Goal: Navigation & Orientation: Find specific page/section

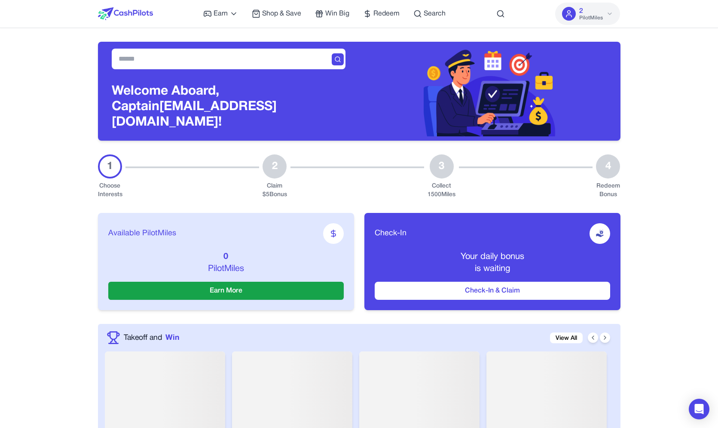
click at [104, 114] on div "Welcome Aboard, Captain ghhvdnhzvihibcamjm@fxavaj.com!" at bounding box center [228, 91] width 261 height 99
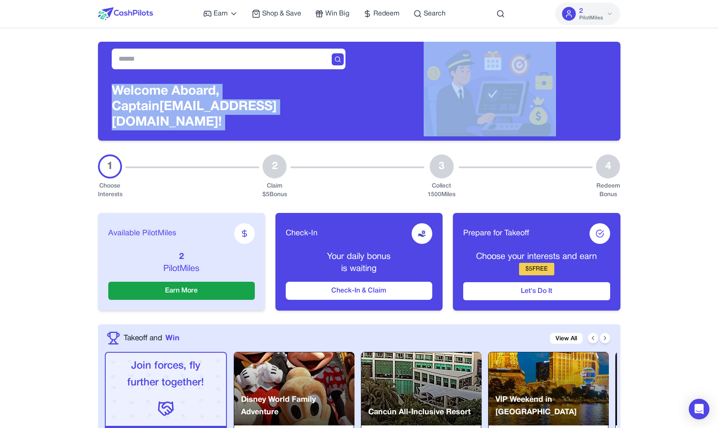
drag, startPoint x: 104, startPoint y: 61, endPoint x: 365, endPoint y: 73, distance: 261.6
click at [382, 78] on div "Welcome Aboard, Captain ghhvdnhzvihibcamjm@fxavaj.com!" at bounding box center [359, 91] width 523 height 99
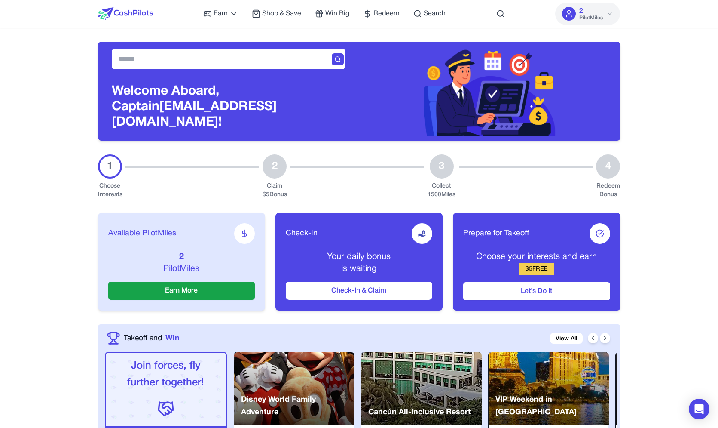
click at [368, 68] on div at bounding box center [489, 89] width 261 height 95
drag, startPoint x: 347, startPoint y: 65, endPoint x: 207, endPoint y: 67, distance: 140.1
click at [214, 69] on div "Welcome Aboard, Captain ghhvdnhzvihibcamjm@fxavaj.com!" at bounding box center [228, 91] width 261 height 99
click at [434, 10] on span "Search" at bounding box center [435, 14] width 22 height 10
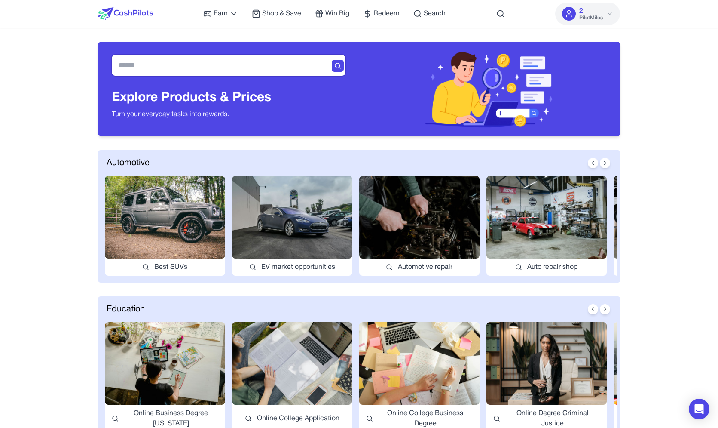
click at [206, 70] on input "text" at bounding box center [229, 65] width 234 height 21
drag, startPoint x: 476, startPoint y: 18, endPoint x: 485, endPoint y: 18, distance: 9.0
click at [477, 18] on div "Earn Play Games Enjoy fun games and earn Try New App Test new app for rewards T…" at bounding box center [359, 14] width 523 height 28
click at [501, 16] on icon at bounding box center [500, 13] width 9 height 9
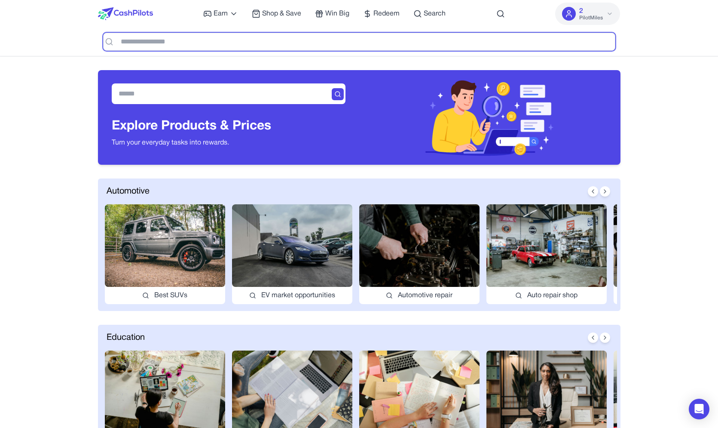
click at [431, 48] on input "text" at bounding box center [359, 42] width 512 height 18
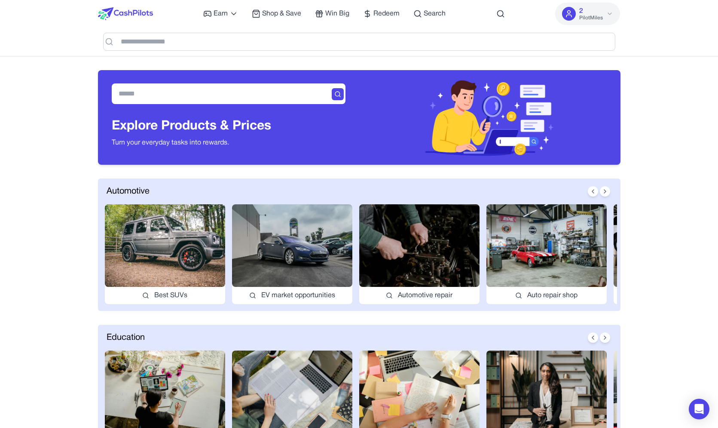
click at [444, 259] on img at bounding box center [419, 245] width 120 height 83
type input "**********"
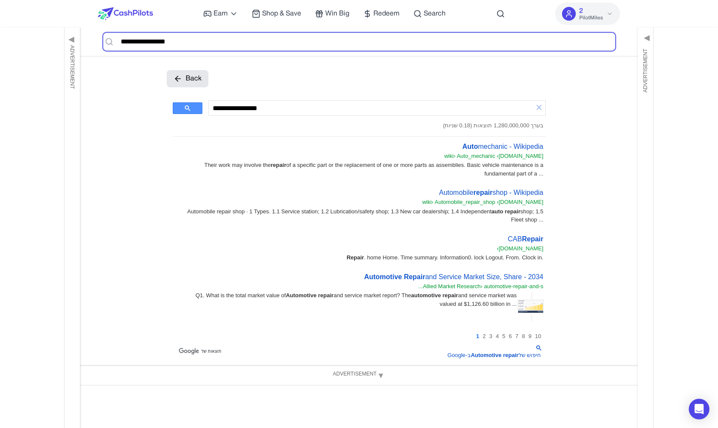
click at [204, 42] on input "text" at bounding box center [359, 42] width 512 height 18
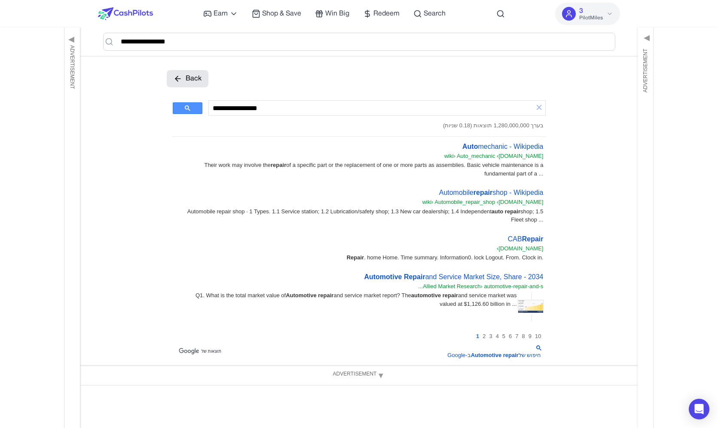
drag, startPoint x: 266, startPoint y: 104, endPoint x: 177, endPoint y: 110, distance: 88.7
click at [213, 110] on input "**********" at bounding box center [371, 108] width 317 height 10
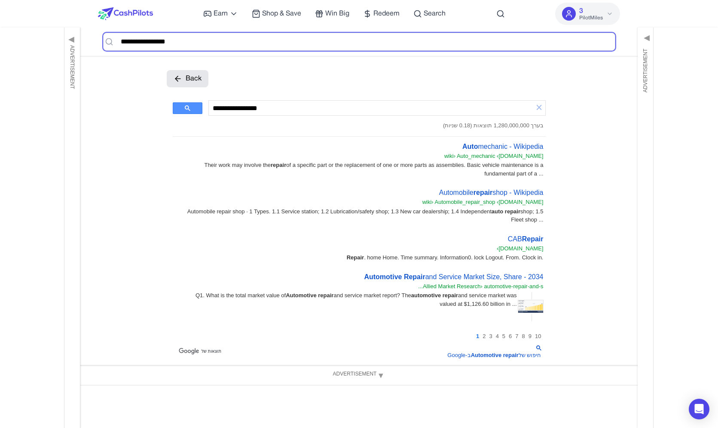
click at [169, 38] on input "text" at bounding box center [359, 42] width 512 height 18
drag, startPoint x: 168, startPoint y: 39, endPoint x: 253, endPoint y: 116, distance: 114.7
click at [253, 51] on input "text" at bounding box center [359, 42] width 512 height 18
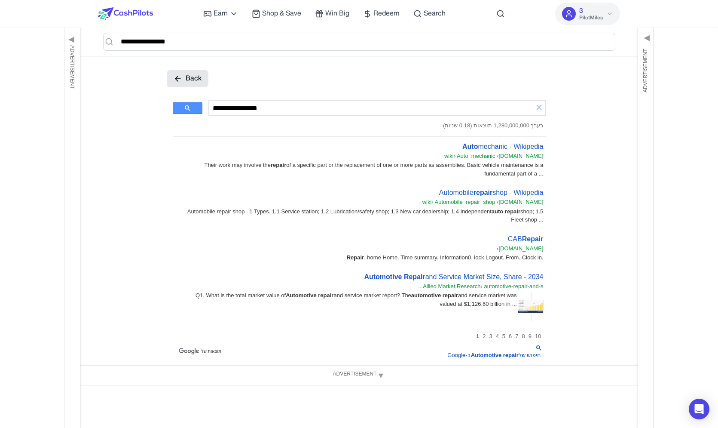
click at [156, 10] on div "Earn Play Games Enjoy fun games and earn Try New App Test new app for rewards T…" at bounding box center [359, 14] width 523 height 28
click at [392, 10] on span "Redeem" at bounding box center [386, 14] width 26 height 10
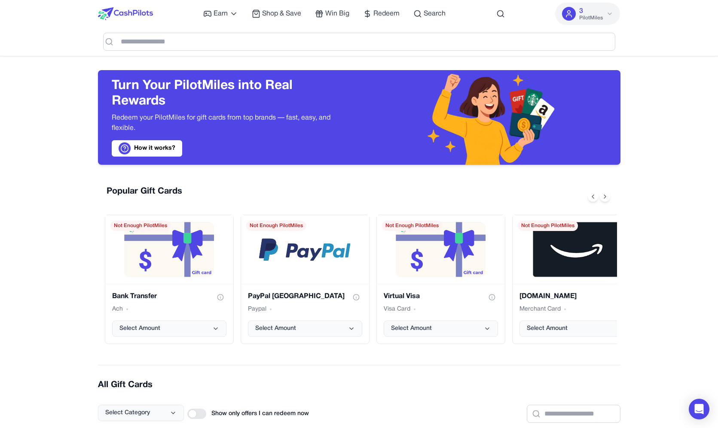
click at [425, 28] on div at bounding box center [359, 42] width 523 height 28
drag, startPoint x: 151, startPoint y: 94, endPoint x: 153, endPoint y: 89, distance: 5.4
click at [153, 89] on h3 "Turn Your PilotMiles into Real Rewards" at bounding box center [229, 93] width 234 height 31
click at [320, 71] on div "Turn Your PilotMiles into Real Rewards Redeem your PilotMiles for gift cards fr…" at bounding box center [228, 117] width 261 height 95
click at [524, 14] on div "Earn Play Games Enjoy fun games and earn Try New App Test new app for rewards T…" at bounding box center [359, 14] width 523 height 28
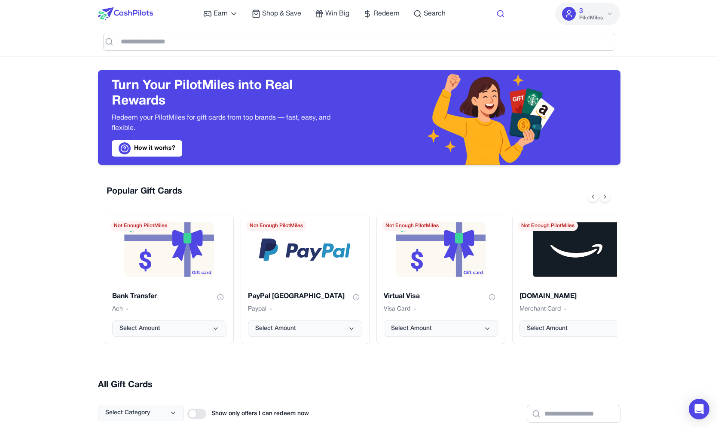
click at [498, 14] on circle at bounding box center [500, 14] width 6 height 6
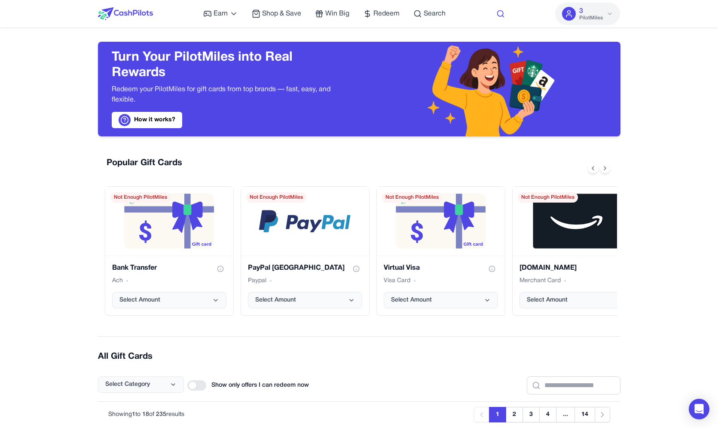
click at [499, 14] on icon at bounding box center [500, 13] width 9 height 9
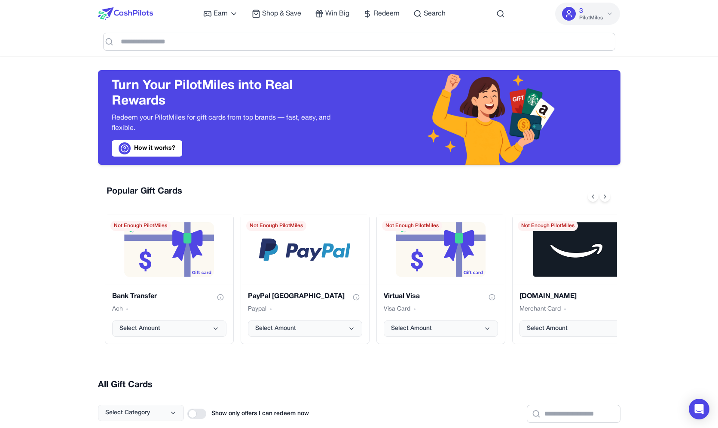
click at [496, 32] on div at bounding box center [359, 42] width 523 height 28
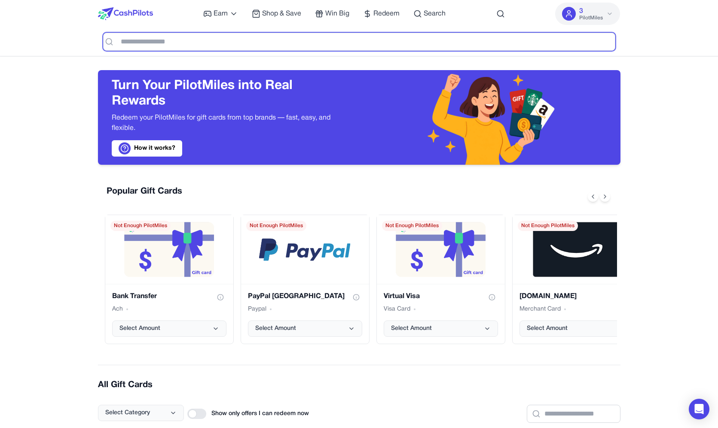
drag, startPoint x: 499, startPoint y: 39, endPoint x: 488, endPoint y: 47, distance: 13.8
click at [499, 40] on input "text" at bounding box center [359, 42] width 512 height 18
type input "***"
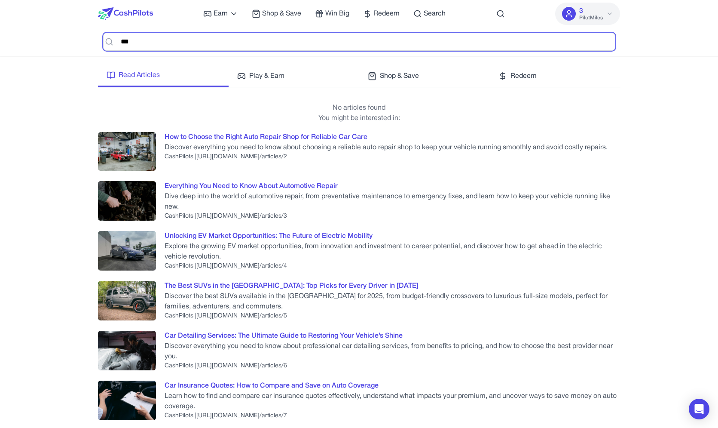
click at [260, 39] on input "***" at bounding box center [359, 42] width 512 height 18
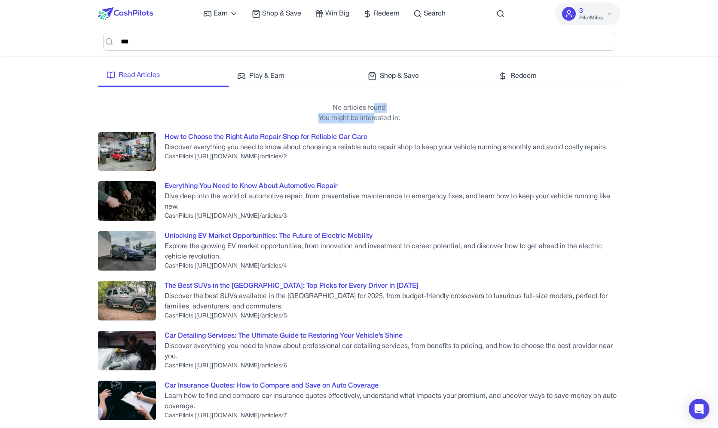
drag, startPoint x: 373, startPoint y: 113, endPoint x: 373, endPoint y: 119, distance: 6.4
click at [373, 119] on div "No articles found You might be interested in:" at bounding box center [359, 113] width 523 height 38
click at [373, 119] on p "You might be interested in:" at bounding box center [359, 118] width 523 height 10
drag, startPoint x: 274, startPoint y: 78, endPoint x: 294, endPoint y: 78, distance: 20.2
click at [274, 78] on span "Play & Earn" at bounding box center [266, 76] width 35 height 10
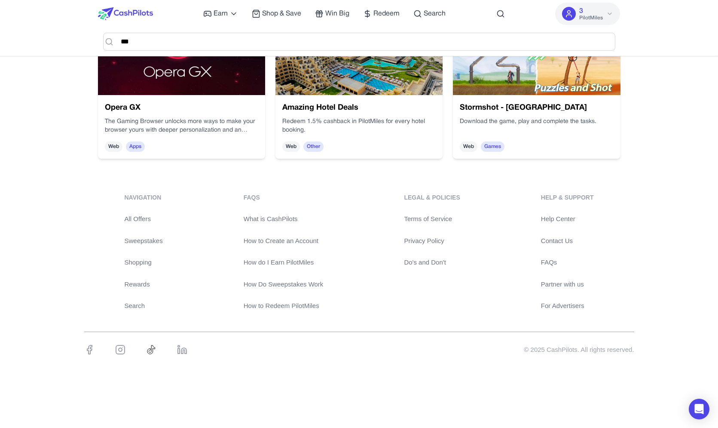
drag, startPoint x: 396, startPoint y: 186, endPoint x: 397, endPoint y: 181, distance: 5.6
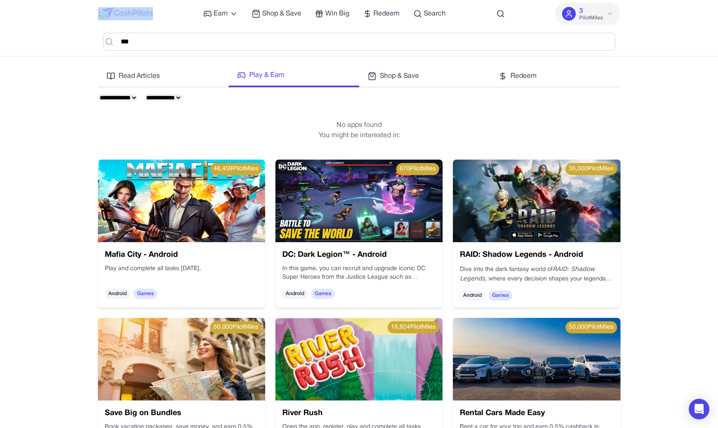
drag, startPoint x: 285, startPoint y: 110, endPoint x: 63, endPoint y: 12, distance: 242.4
click at [64, 12] on nav "Earn Play Games Enjoy fun games and earn Try New App Test new app for rewards T…" at bounding box center [359, 28] width 718 height 56
click at [111, 21] on nav "Earn Play Games Enjoy fun games and earn Try New App Test new app for rewards T…" at bounding box center [359, 28] width 718 height 56
drag, startPoint x: 544, startPoint y: 131, endPoint x: 70, endPoint y: 9, distance: 488.8
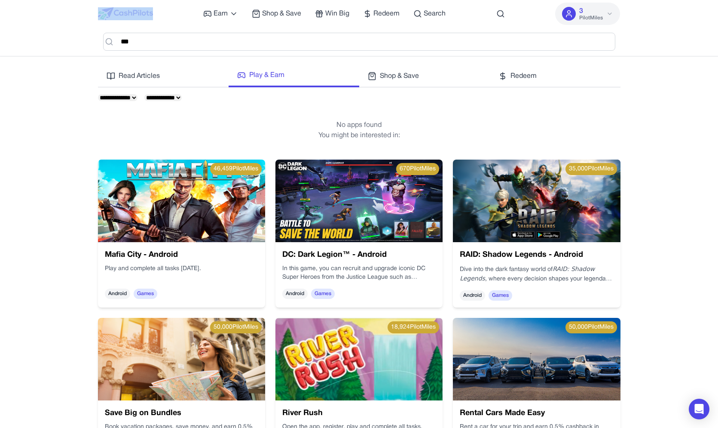
click at [70, 9] on nav "Earn Play Games Enjoy fun games and earn Try New App Test new app for rewards T…" at bounding box center [359, 28] width 718 height 56
drag, startPoint x: 70, startPoint y: 7, endPoint x: 447, endPoint y: 133, distance: 397.6
click at [447, 133] on p "You might be interested in:" at bounding box center [359, 135] width 523 height 10
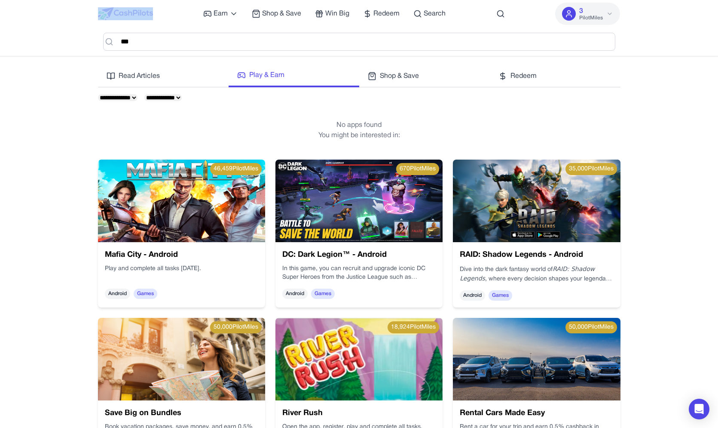
drag, startPoint x: 447, startPoint y: 133, endPoint x: 158, endPoint y: 35, distance: 305.2
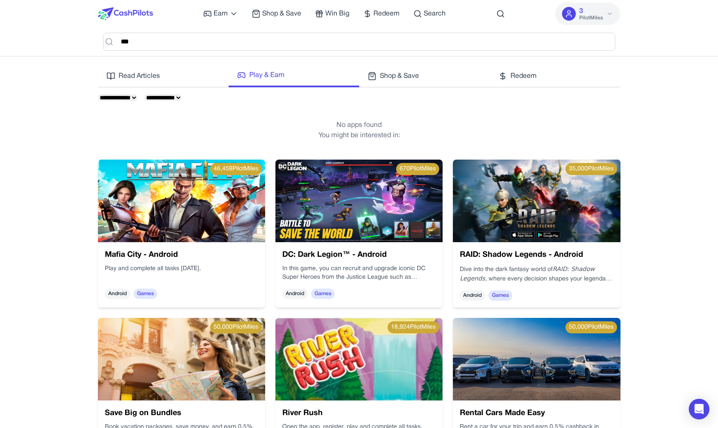
click at [124, 7] on div at bounding box center [125, 14] width 55 height 28
click at [125, 10] on img at bounding box center [125, 13] width 55 height 13
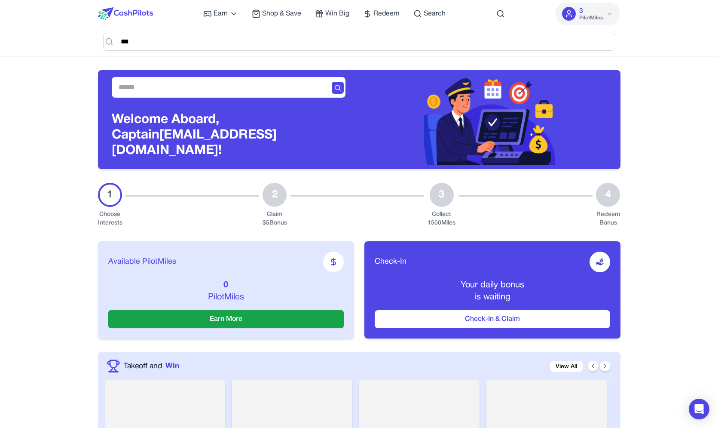
click at [361, 152] on div at bounding box center [489, 117] width 261 height 95
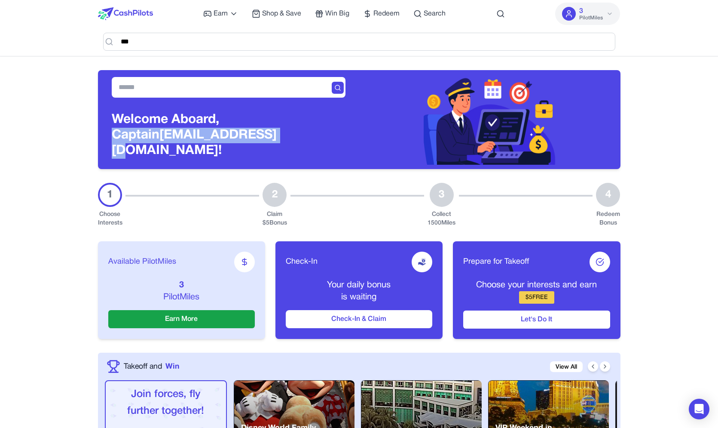
drag, startPoint x: 228, startPoint y: 125, endPoint x: 226, endPoint y: 137, distance: 11.2
click at [226, 136] on h3 "Welcome Aboard, Captain ghhvdnhzvihibcamjm@fxavaj.com!" at bounding box center [229, 135] width 234 height 46
click at [226, 137] on h3 "Welcome Aboard, Captain ghhvdnhzvihibcamjm@fxavaj.com!" at bounding box center [229, 135] width 234 height 46
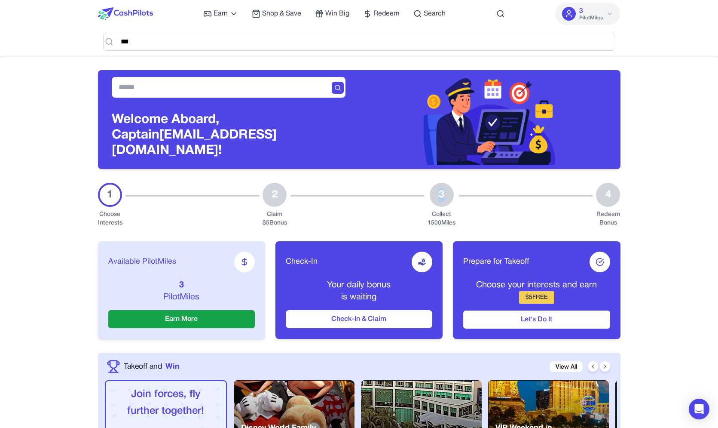
drag, startPoint x: 440, startPoint y: 193, endPoint x: 436, endPoint y: 203, distance: 11.0
click at [436, 203] on div "3 Collect 1500 Miles" at bounding box center [442, 205] width 28 height 45
click at [437, 203] on div "3 Collect 1500 Miles" at bounding box center [442, 205] width 28 height 45
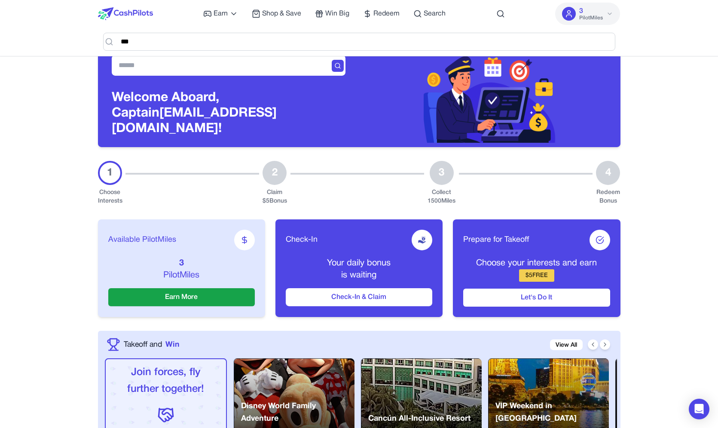
scroll to position [117, 0]
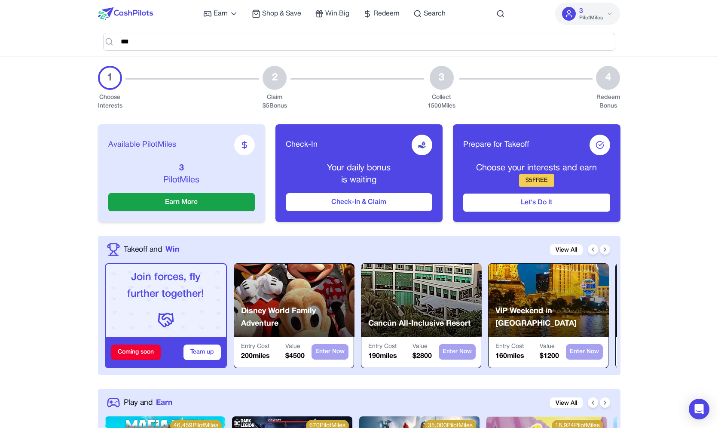
click at [605, 246] on icon at bounding box center [605, 249] width 7 height 7
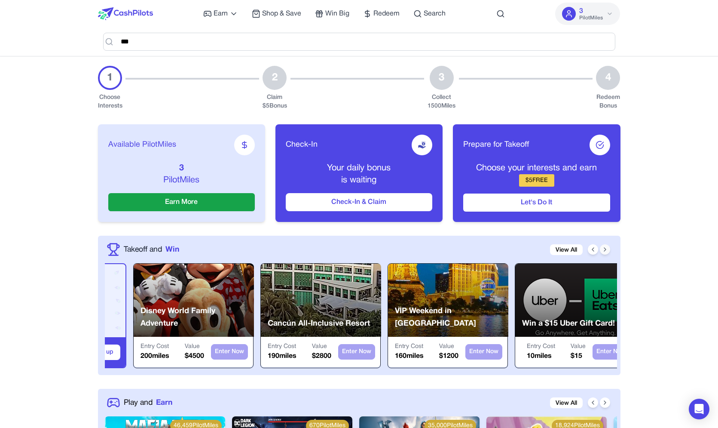
click at [605, 246] on icon at bounding box center [605, 249] width 7 height 7
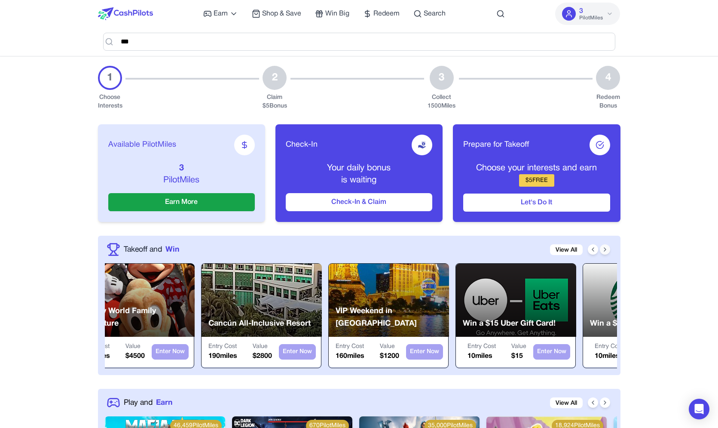
click at [605, 246] on icon at bounding box center [605, 249] width 7 height 7
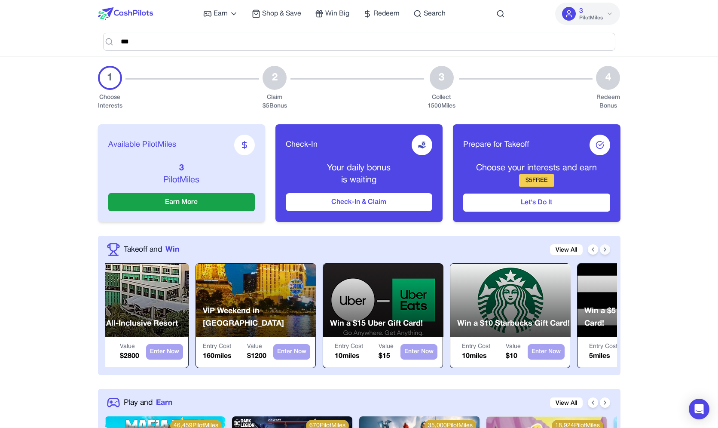
click at [605, 246] on icon at bounding box center [605, 249] width 7 height 7
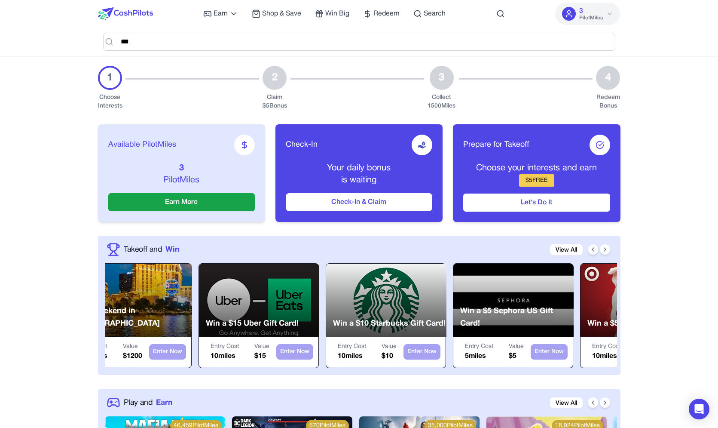
click at [598, 245] on button at bounding box center [593, 249] width 10 height 10
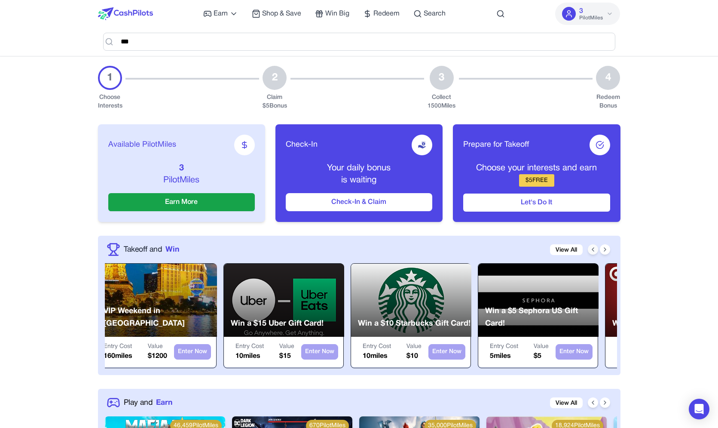
click at [598, 245] on button at bounding box center [593, 249] width 10 height 10
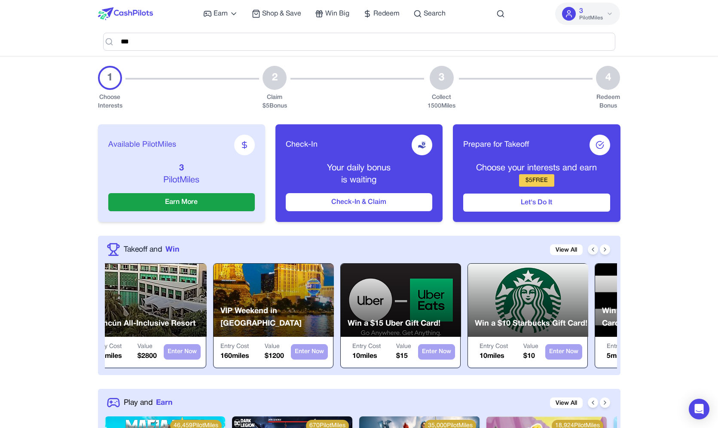
click at [598, 245] on button at bounding box center [593, 249] width 10 height 10
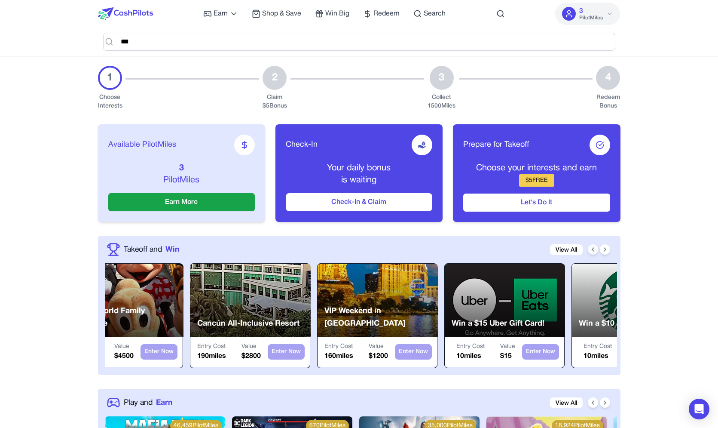
click at [598, 245] on button at bounding box center [593, 249] width 10 height 10
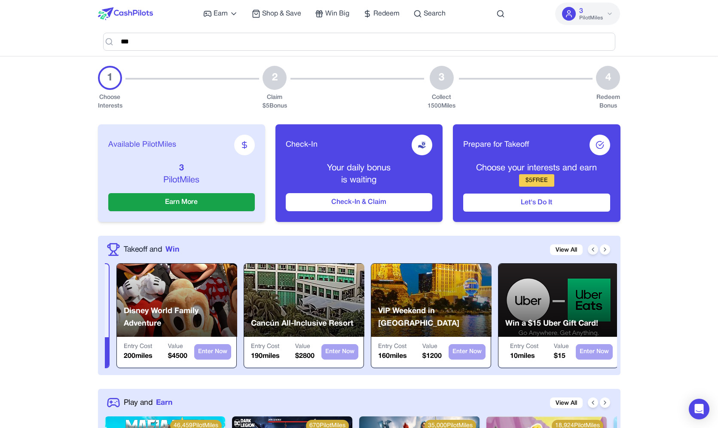
click at [598, 245] on button at bounding box center [593, 249] width 10 height 10
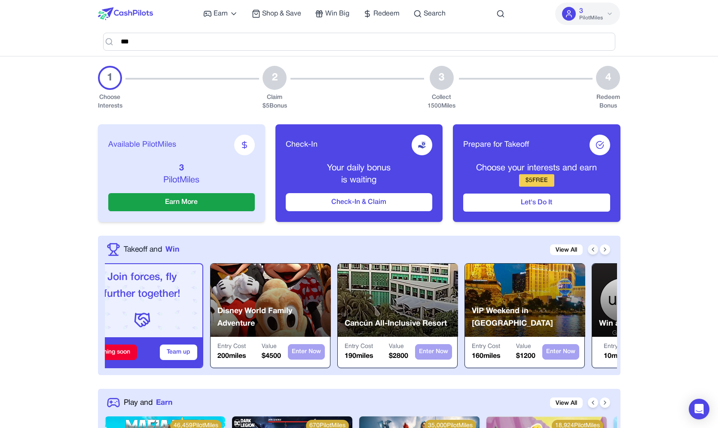
click at [598, 245] on button at bounding box center [593, 249] width 10 height 10
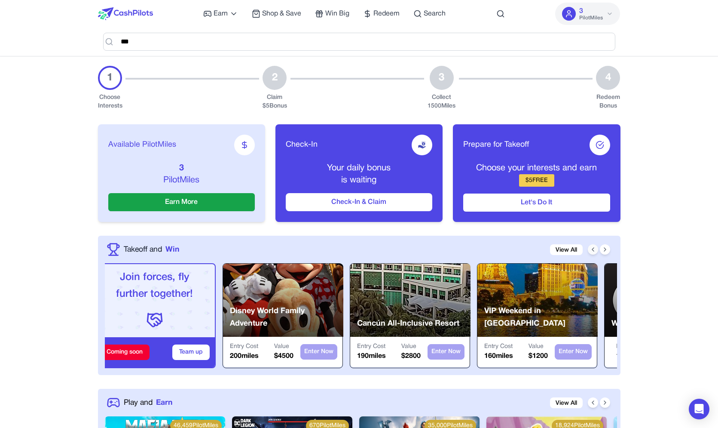
click at [598, 245] on button at bounding box center [593, 249] width 10 height 10
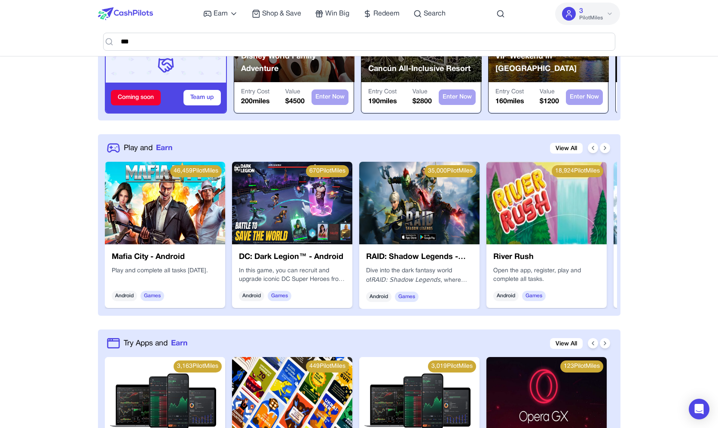
scroll to position [529, 0]
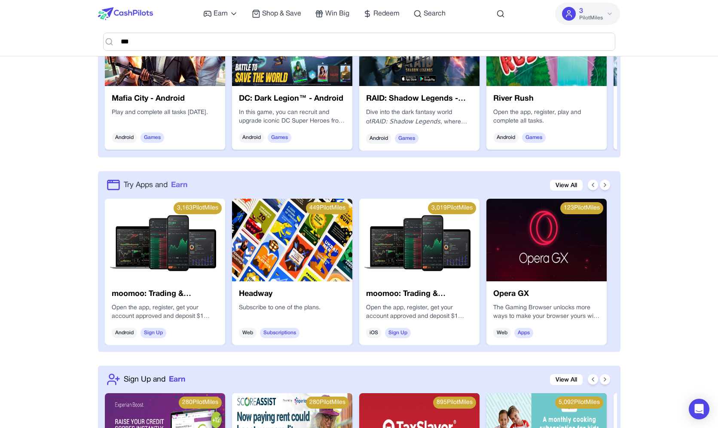
click at [180, 179] on span "Earn" at bounding box center [179, 184] width 16 height 11
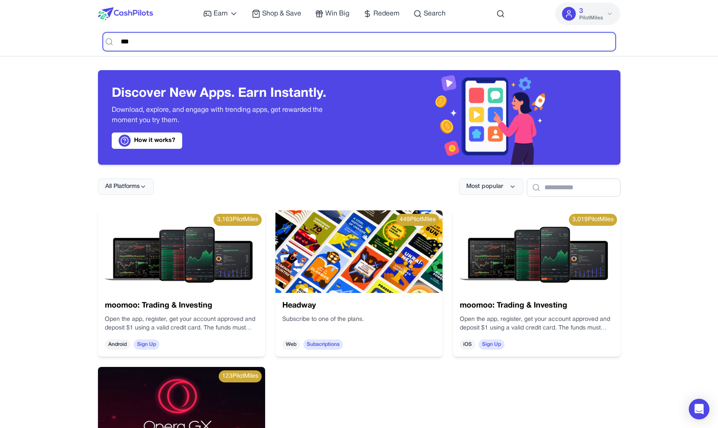
click at [442, 47] on input "***" at bounding box center [359, 42] width 512 height 18
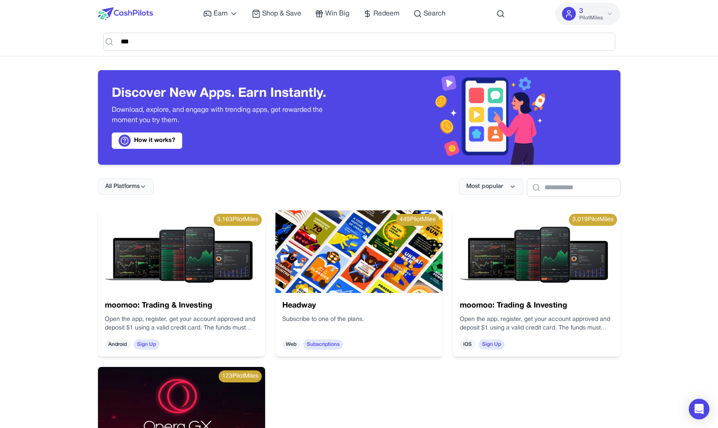
click at [657, 105] on div "Earn Play Games Enjoy fun games and earn Try New App Test new app for rewards T…" at bounding box center [359, 432] width 718 height 864
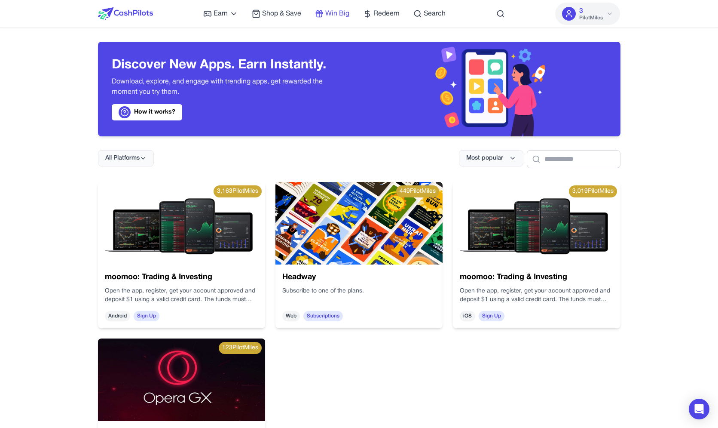
click at [341, 9] on span "Win Big" at bounding box center [337, 14] width 24 height 10
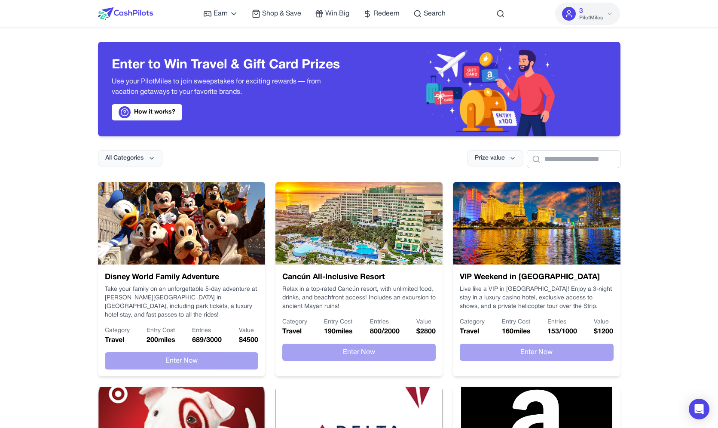
click at [538, 253] on img at bounding box center [536, 223] width 167 height 83
click at [520, 261] on img at bounding box center [536, 223] width 167 height 83
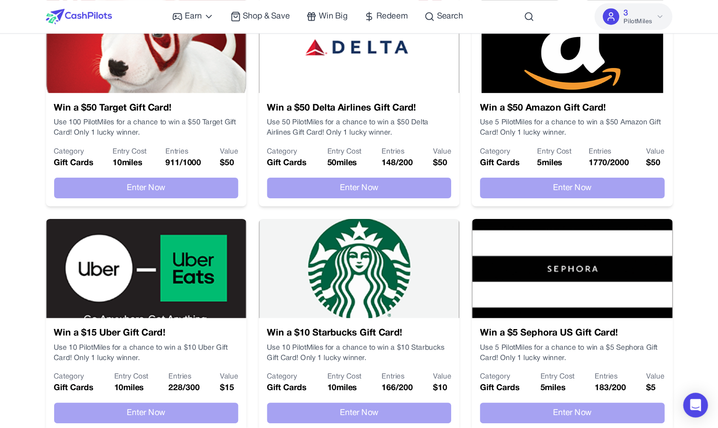
scroll to position [412, 0]
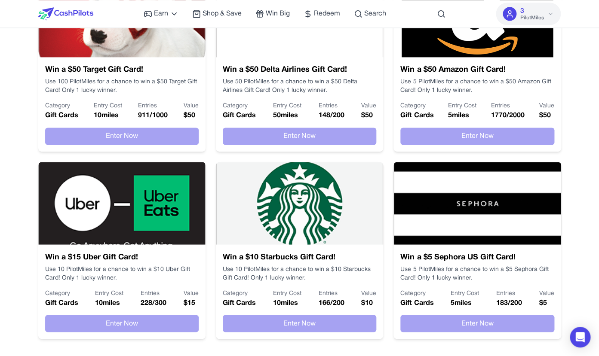
click at [124, 265] on p "Use 10 PilotMiles for a chance to win a $10 Uber Gift Card! Only 1 lucky winner." at bounding box center [121, 273] width 153 height 17
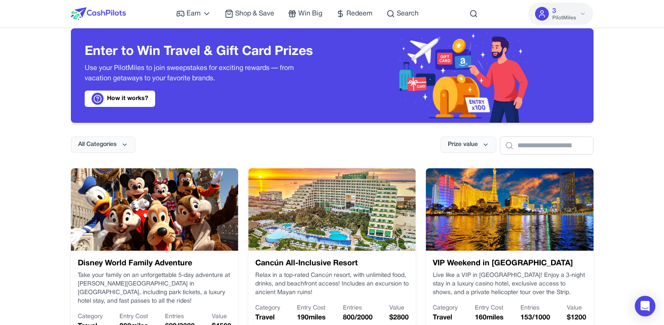
scroll to position [0, 0]
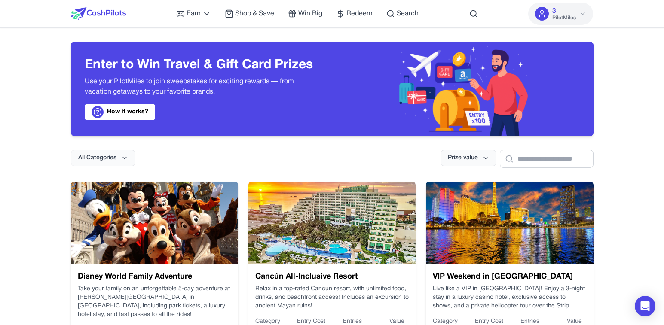
click at [267, 33] on div "Enter to Win Travel & Gift Card Prizes Use your PilotMiles to join sweepstakes …" at bounding box center [332, 82] width 523 height 108
click at [311, 11] on span "Win Big" at bounding box center [310, 14] width 24 height 10
click at [383, 12] on div "Earn Play Games Enjoy fun games and earn Try New App Test new app for rewards T…" at bounding box center [297, 14] width 242 height 28
click at [367, 15] on span "Redeem" at bounding box center [359, 14] width 26 height 10
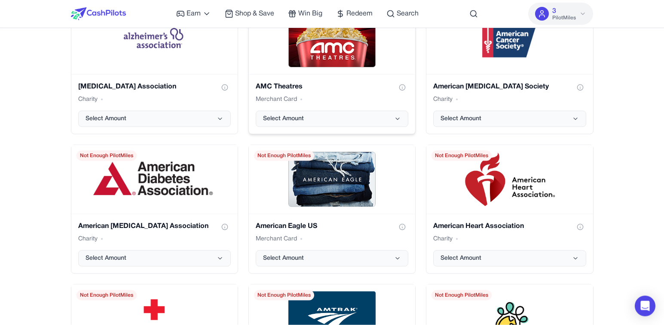
scroll to position [853, 0]
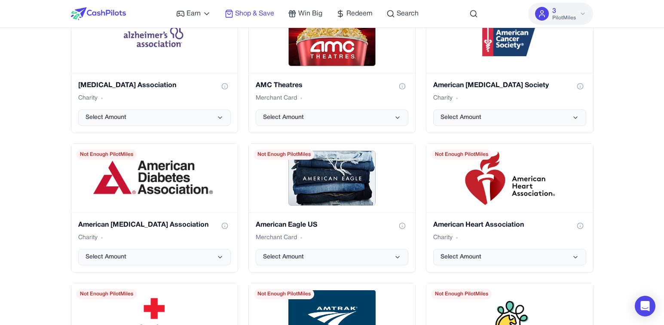
click at [263, 15] on span "Shop & Save" at bounding box center [254, 14] width 39 height 10
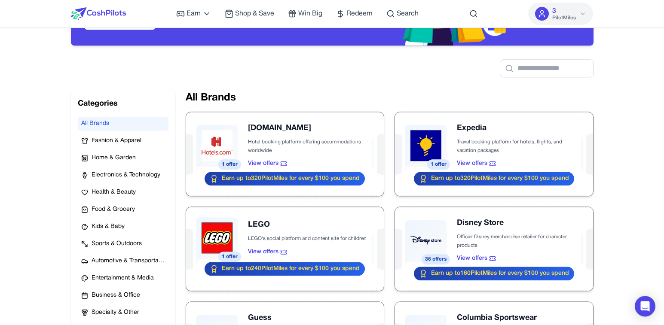
scroll to position [103, 0]
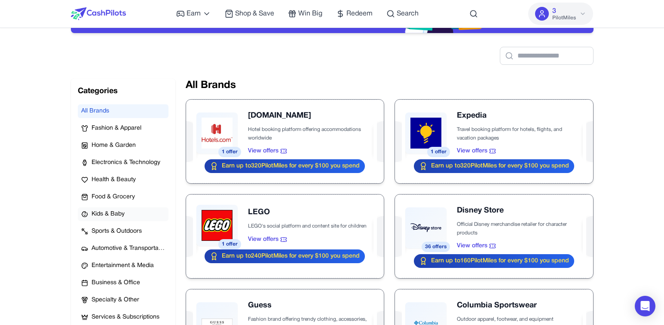
click at [121, 209] on button "Kids & Baby" at bounding box center [123, 215] width 91 height 14
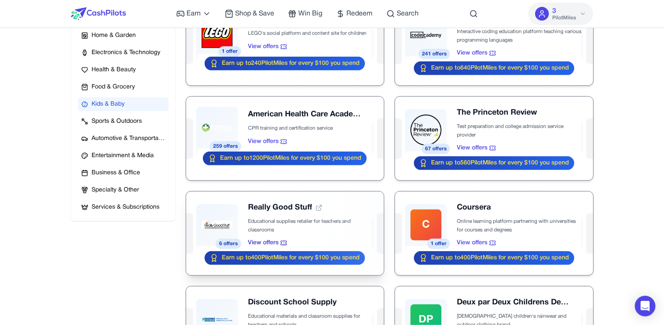
scroll to position [227, 0]
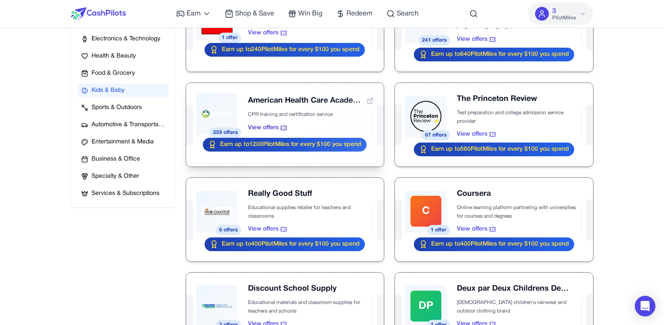
click at [253, 98] on div at bounding box center [285, 125] width 198 height 84
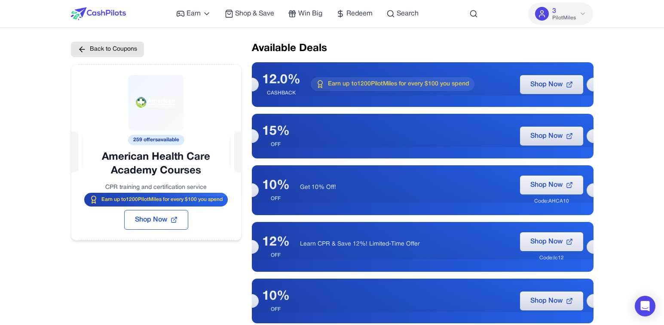
click at [152, 91] on div at bounding box center [156, 130] width 170 height 132
drag, startPoint x: 152, startPoint y: 89, endPoint x: 131, endPoint y: 107, distance: 26.8
click at [131, 107] on div at bounding box center [156, 130] width 170 height 132
drag, startPoint x: 163, startPoint y: 114, endPoint x: 136, endPoint y: 113, distance: 27.6
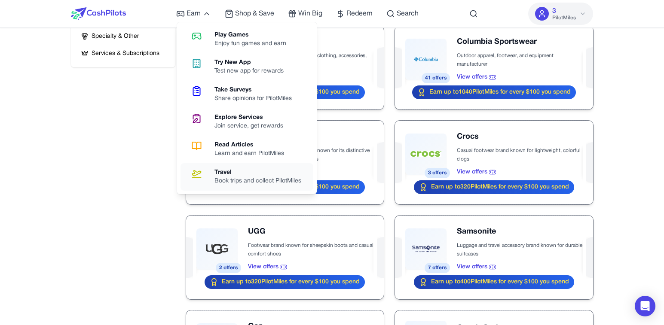
click at [237, 175] on div "Travel" at bounding box center [261, 172] width 94 height 9
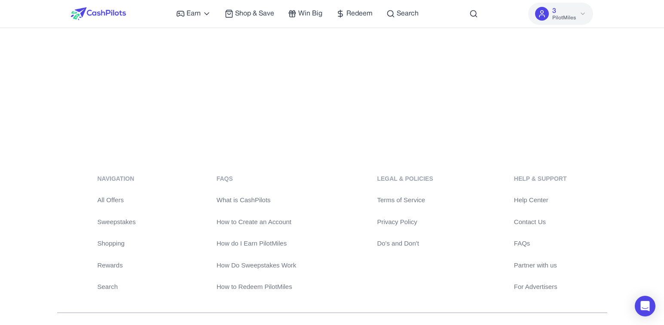
scroll to position [0, 0]
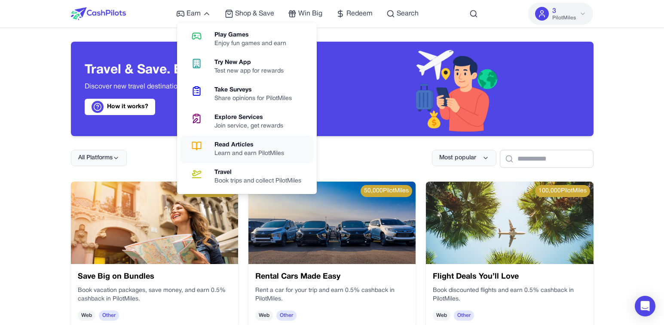
click at [231, 156] on div "Learn and earn PilotMiles" at bounding box center [252, 154] width 76 height 9
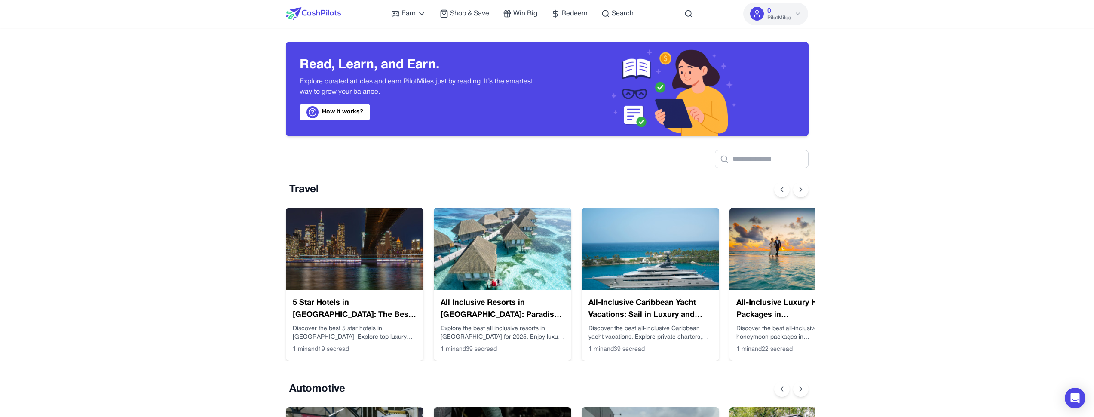
scroll to position [0, 7]
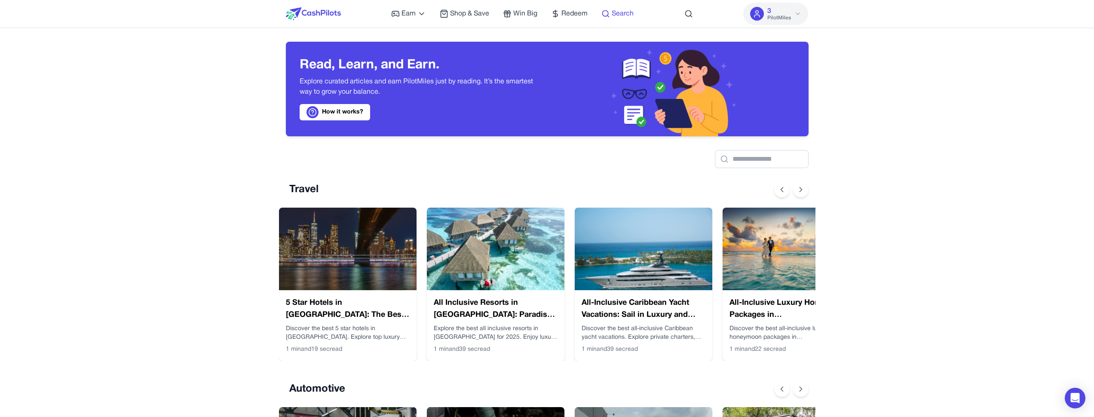
click at [612, 11] on span "Search" at bounding box center [622, 14] width 22 height 10
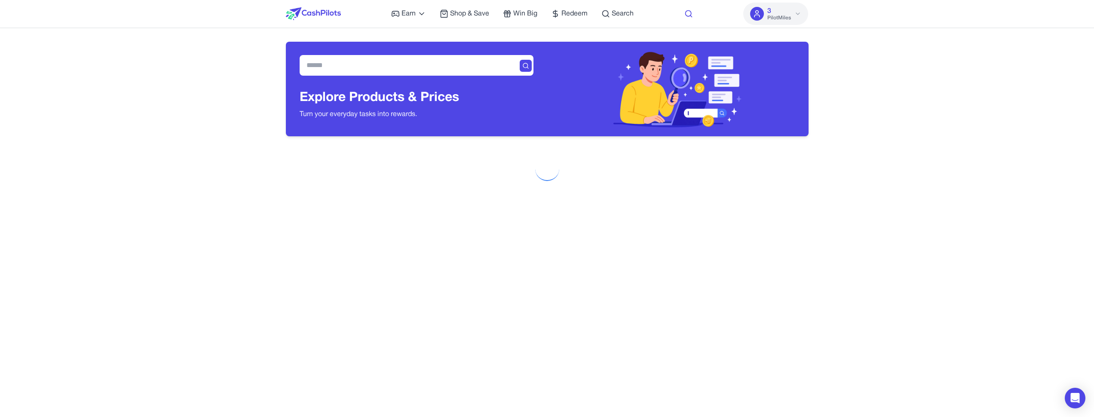
click at [688, 13] on icon at bounding box center [688, 13] width 9 height 9
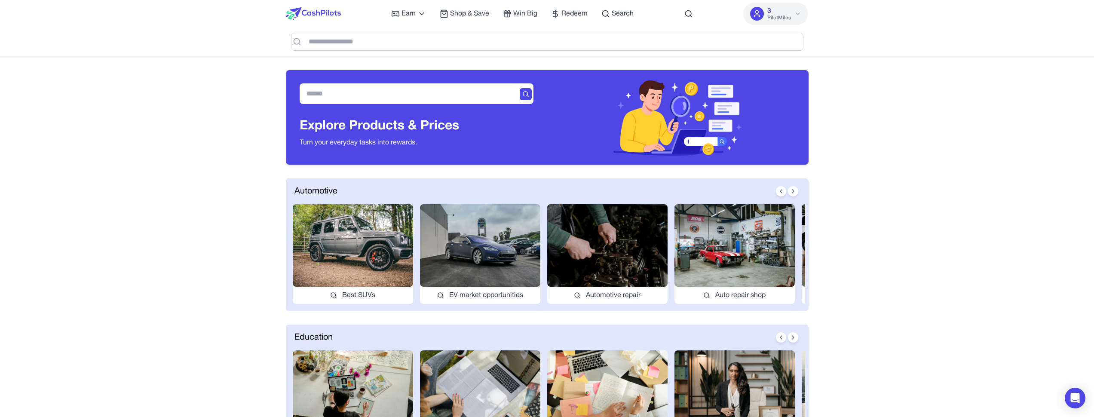
click at [459, 55] on div at bounding box center [547, 42] width 523 height 28
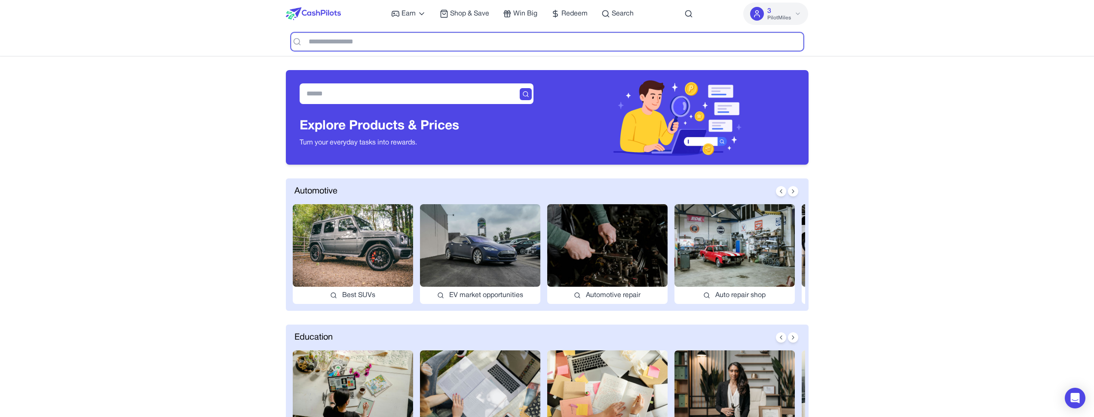
click at [468, 46] on input "text" at bounding box center [547, 42] width 512 height 18
type input "**********"
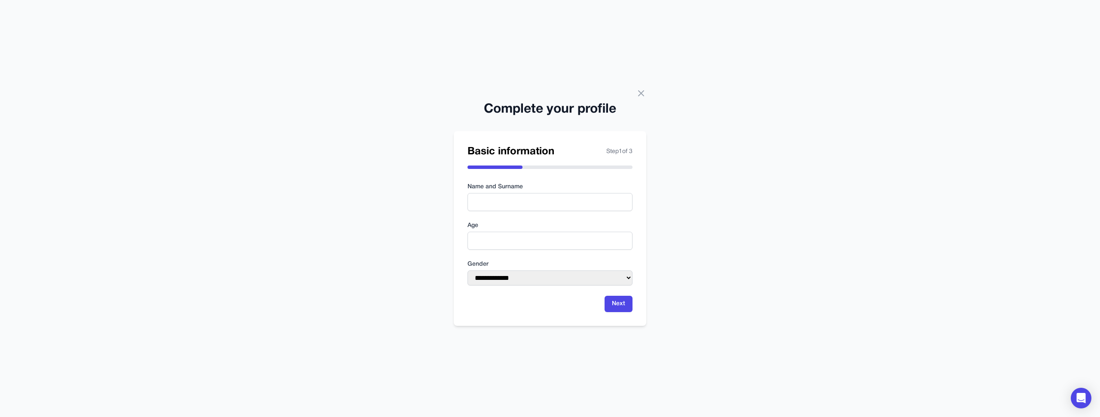
click at [661, 96] on div "**********" at bounding box center [550, 208] width 1100 height 417
click at [646, 92] on div "**********" at bounding box center [550, 208] width 1100 height 417
click at [642, 93] on icon at bounding box center [641, 93] width 10 height 10
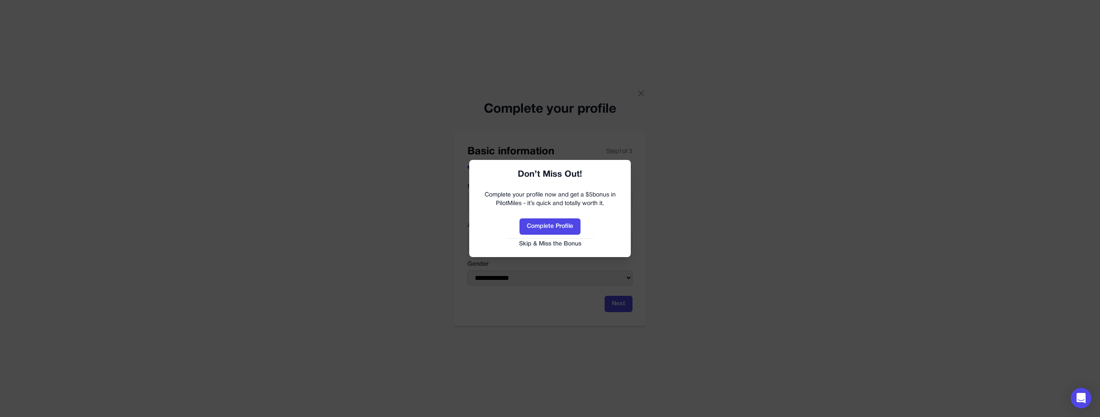
click at [567, 241] on button "Skip & Miss the Bonus" at bounding box center [550, 244] width 144 height 9
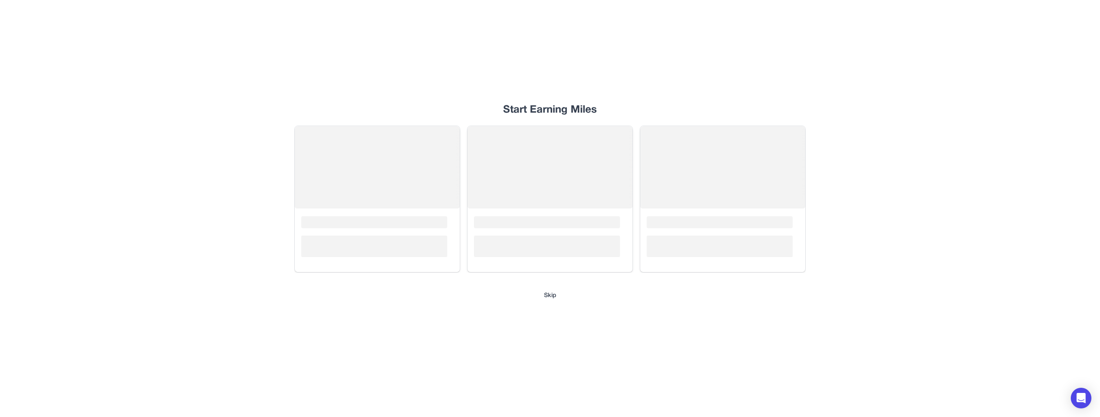
click at [550, 294] on button "Skip" at bounding box center [550, 295] width 12 height 9
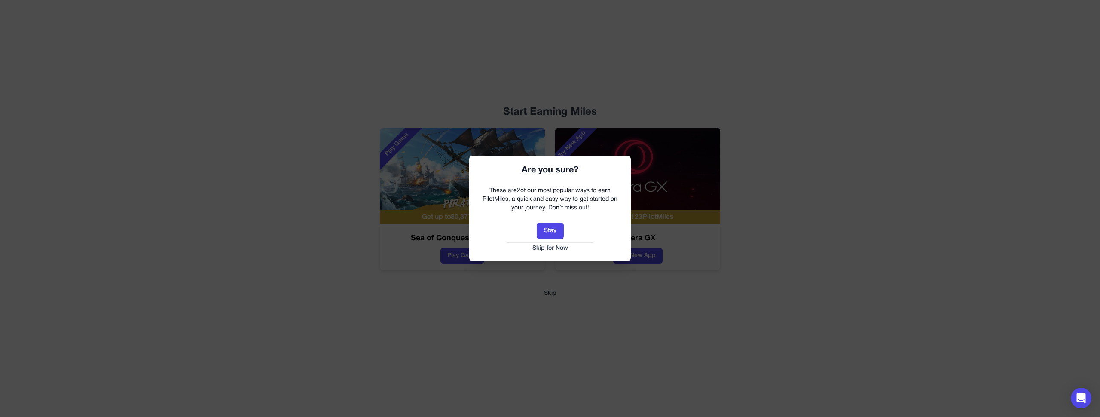
click at [558, 251] on button "Skip for Now" at bounding box center [550, 248] width 144 height 9
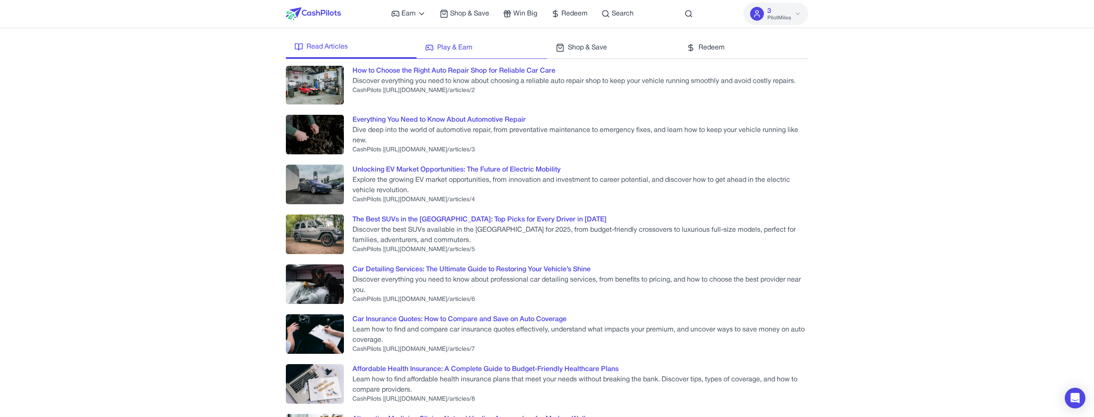
click at [505, 56] on link "Play & Earn" at bounding box center [481, 50] width 131 height 17
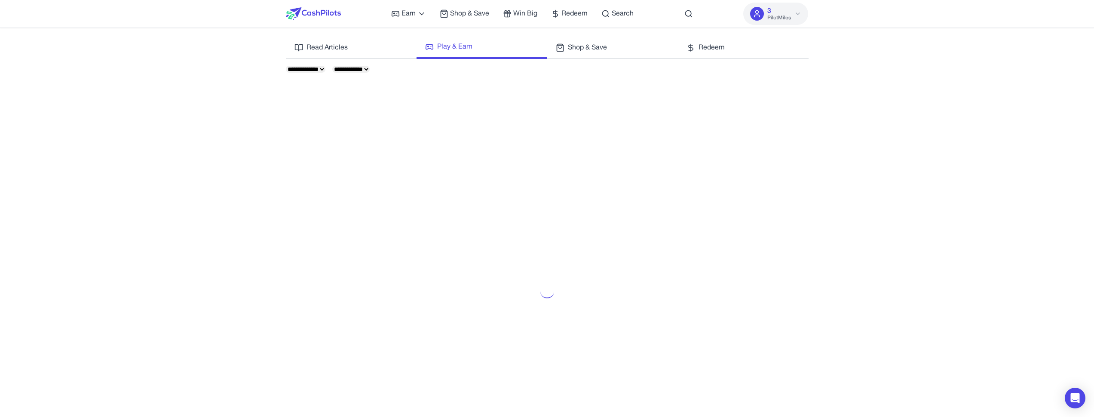
click at [538, 86] on div at bounding box center [547, 291] width 523 height 417
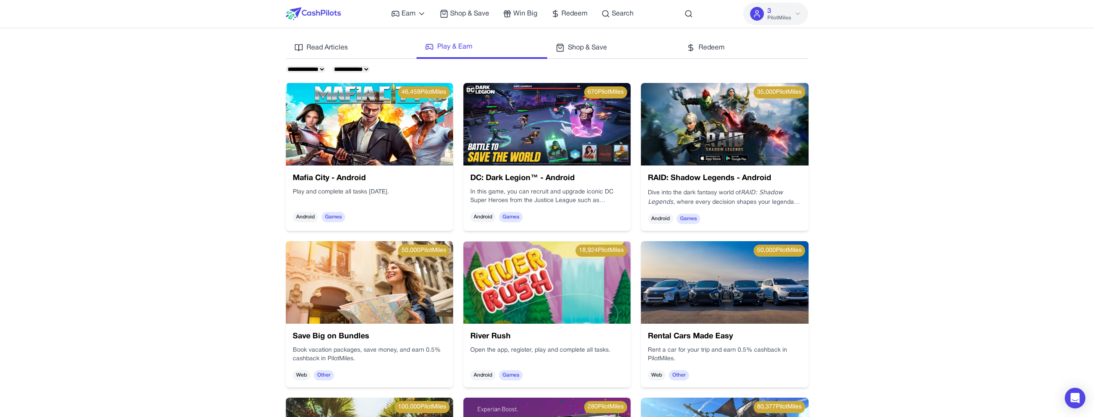
select select "*******"
click option "*******" at bounding box center [0, 0] width 0 height 0
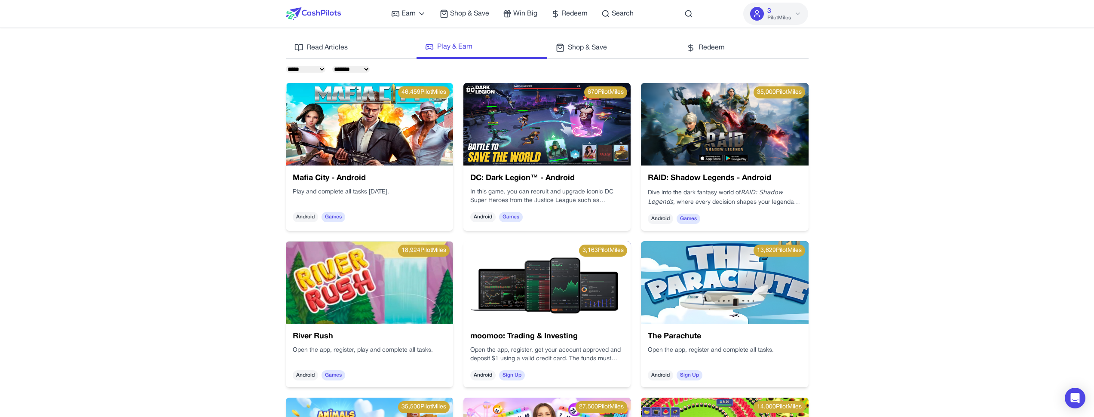
click option "*****" at bounding box center [0, 0] width 0 height 0
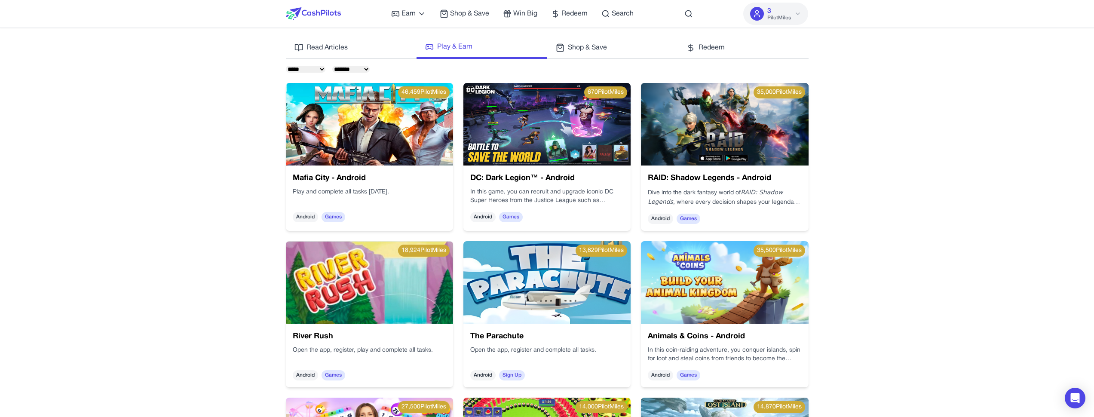
select select "*******"
click option "*******" at bounding box center [0, 0] width 0 height 0
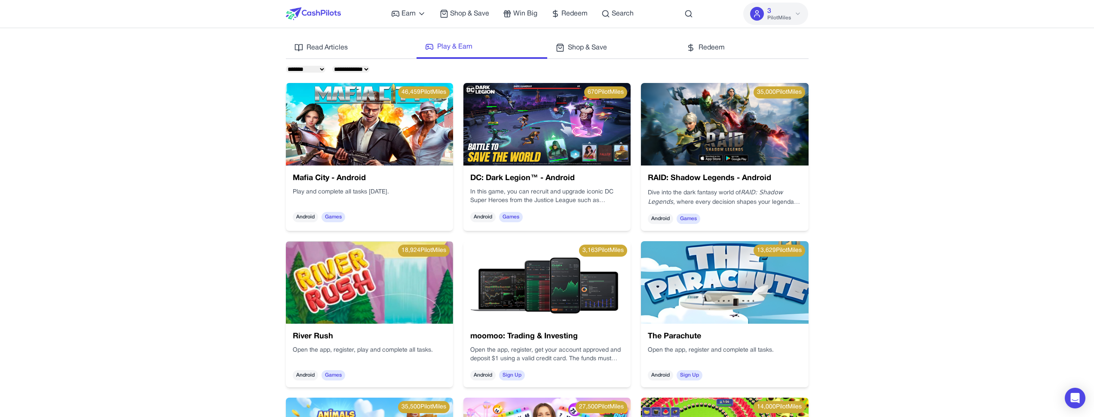
click option "***" at bounding box center [0, 0] width 0 height 0
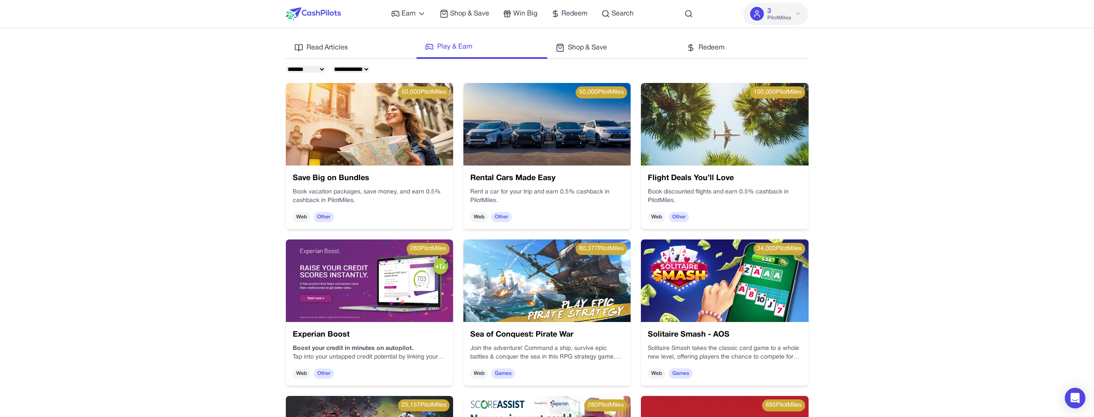
select select "***"
click option "***" at bounding box center [0, 0] width 0 height 0
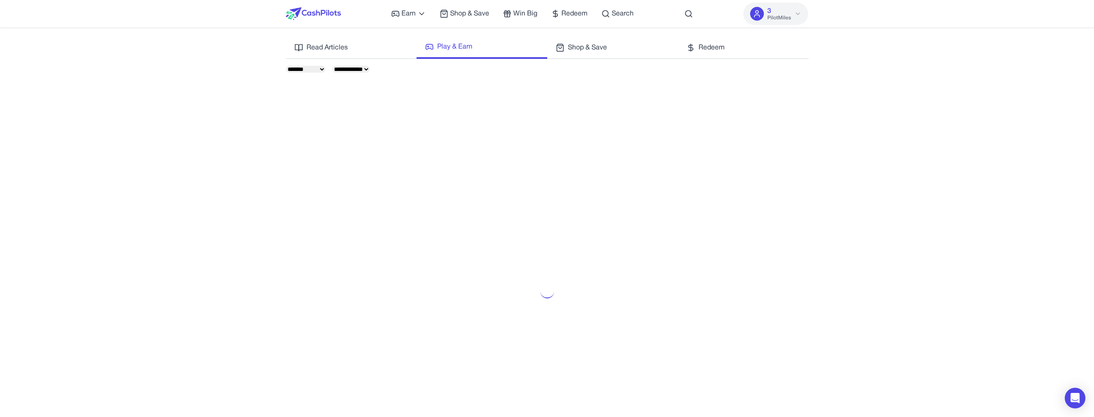
click at [546, 66] on div "**********" at bounding box center [547, 69] width 523 height 7
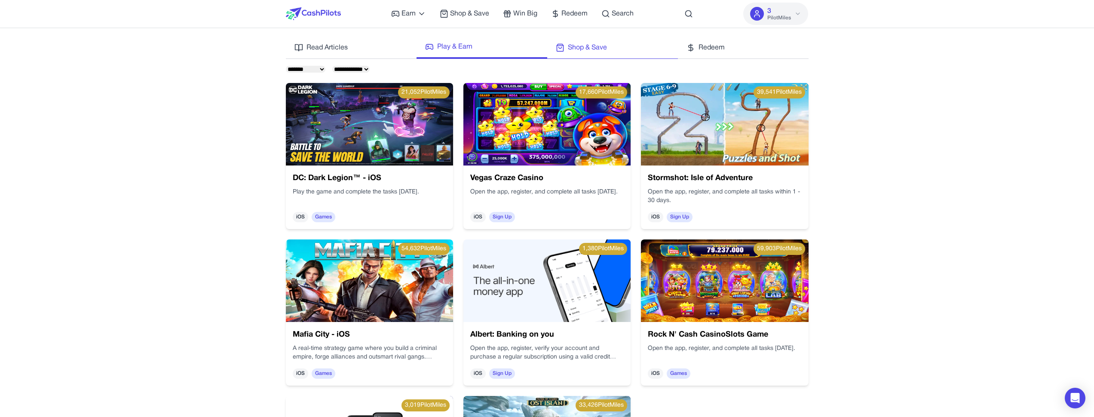
click at [587, 50] on span "Shop & Save" at bounding box center [587, 48] width 39 height 10
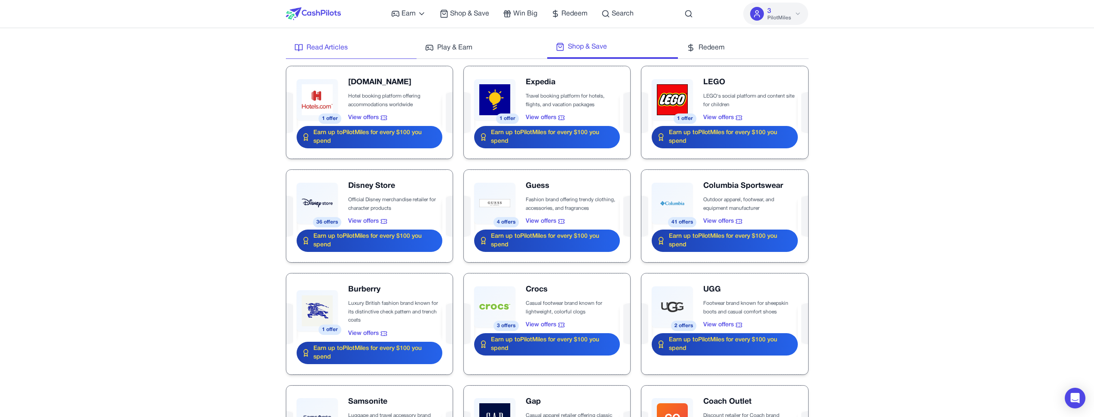
click at [307, 43] on span "Read Articles" at bounding box center [326, 48] width 41 height 10
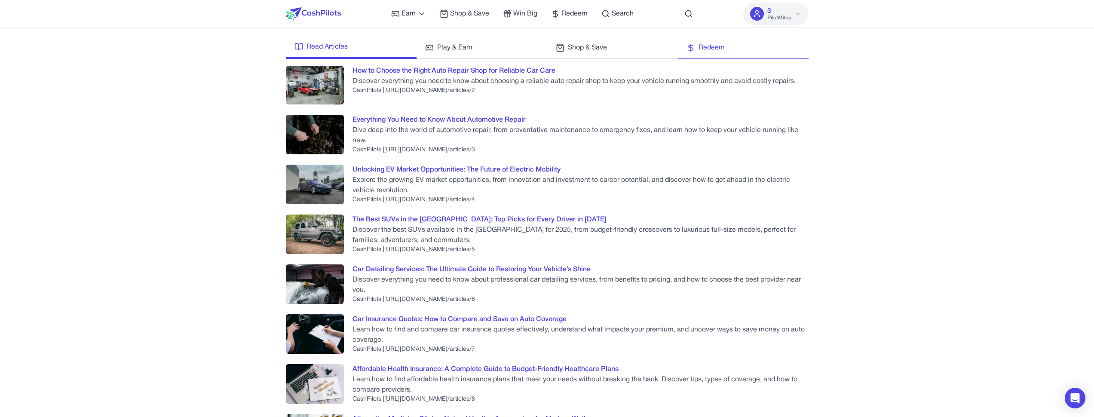
click at [752, 47] on link "Redeem" at bounding box center [743, 50] width 131 height 17
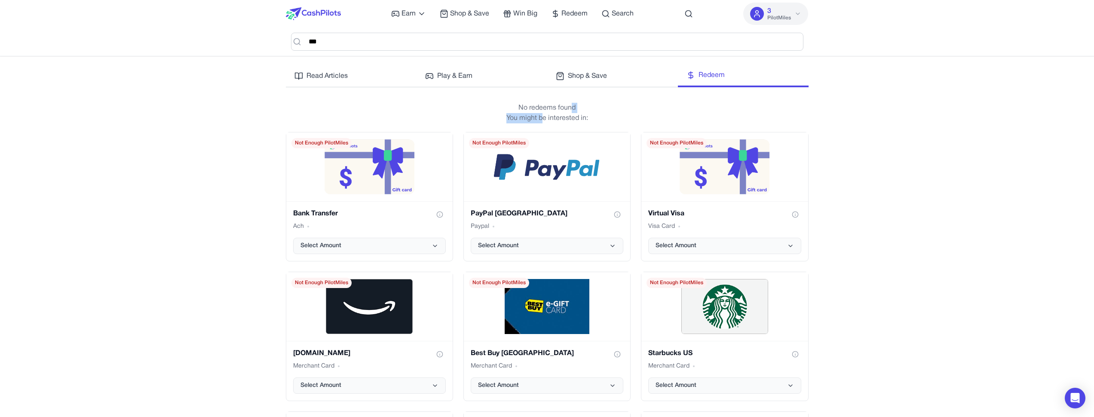
drag, startPoint x: 572, startPoint y: 111, endPoint x: 542, endPoint y: 113, distance: 29.7
click at [542, 113] on div "No redeems found You might be interested in:" at bounding box center [547, 113] width 523 height 38
click at [542, 113] on p "You might be interested in:" at bounding box center [547, 118] width 523 height 10
click at [584, 80] on span "Shop & Save" at bounding box center [587, 76] width 39 height 10
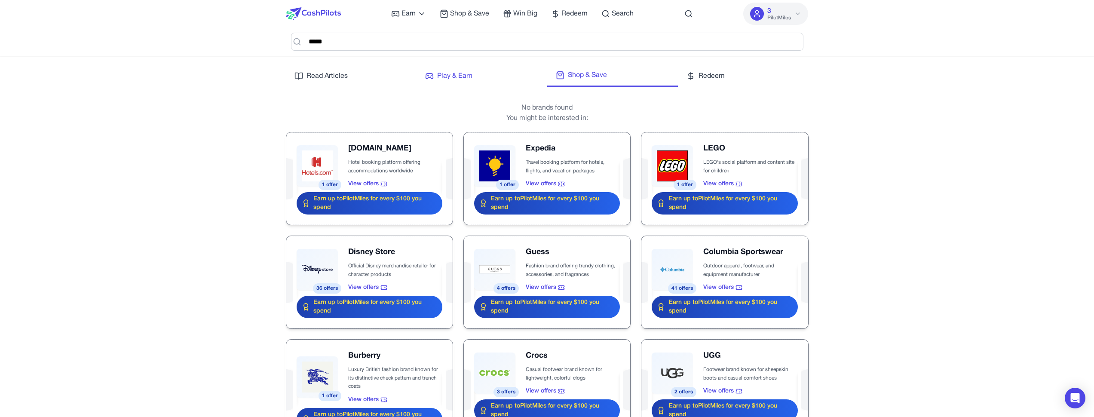
click at [498, 75] on link "Play & Earn" at bounding box center [481, 78] width 131 height 17
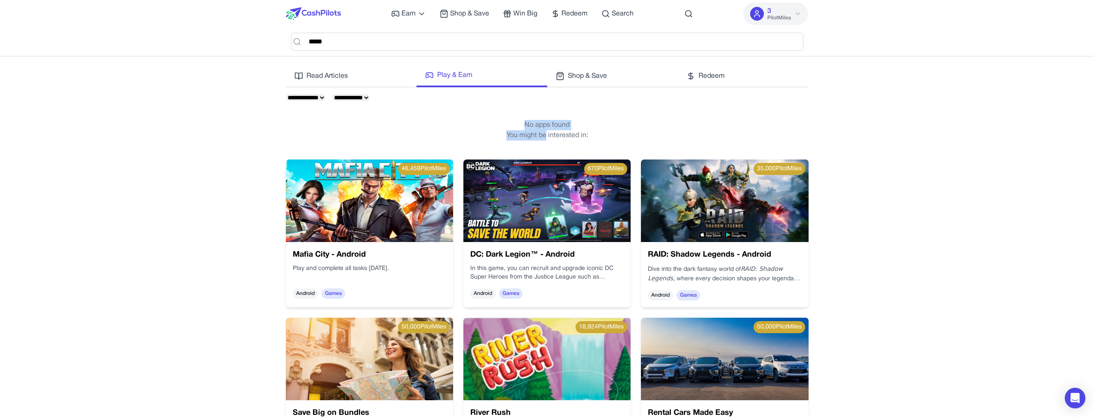
drag, startPoint x: 550, startPoint y: 120, endPoint x: 547, endPoint y: 136, distance: 15.8
click at [547, 136] on div "No apps found You might be interested in:" at bounding box center [547, 130] width 523 height 38
click at [547, 136] on p "You might be interested in:" at bounding box center [547, 135] width 523 height 10
drag, startPoint x: 560, startPoint y: 134, endPoint x: 566, endPoint y: 122, distance: 12.5
click at [566, 122] on div "No apps found You might be interested in:" at bounding box center [547, 130] width 523 height 38
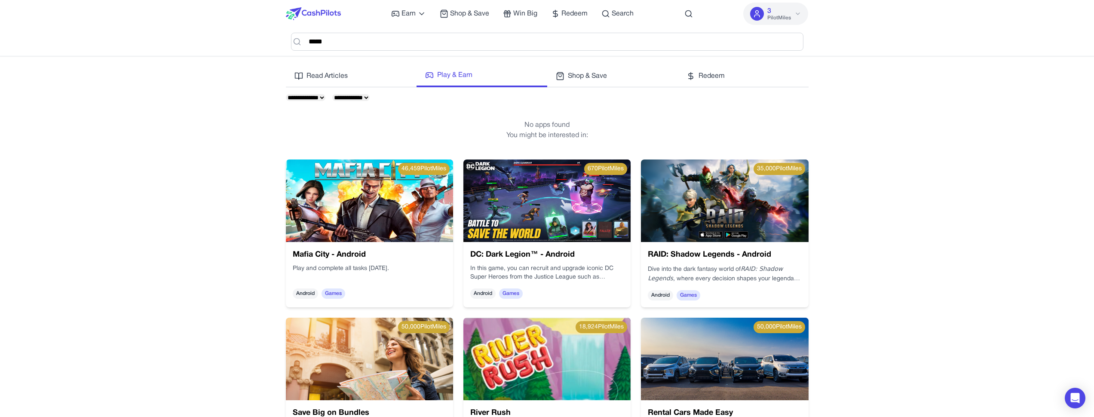
click at [566, 122] on p "No apps found" at bounding box center [547, 125] width 523 height 10
drag, startPoint x: 557, startPoint y: 126, endPoint x: 552, endPoint y: 133, distance: 8.6
click at [552, 133] on div "No apps found You might be interested in:" at bounding box center [547, 130] width 523 height 38
click at [552, 133] on p "You might be interested in:" at bounding box center [547, 135] width 523 height 10
click at [599, 79] on span "Shop & Save" at bounding box center [587, 76] width 39 height 10
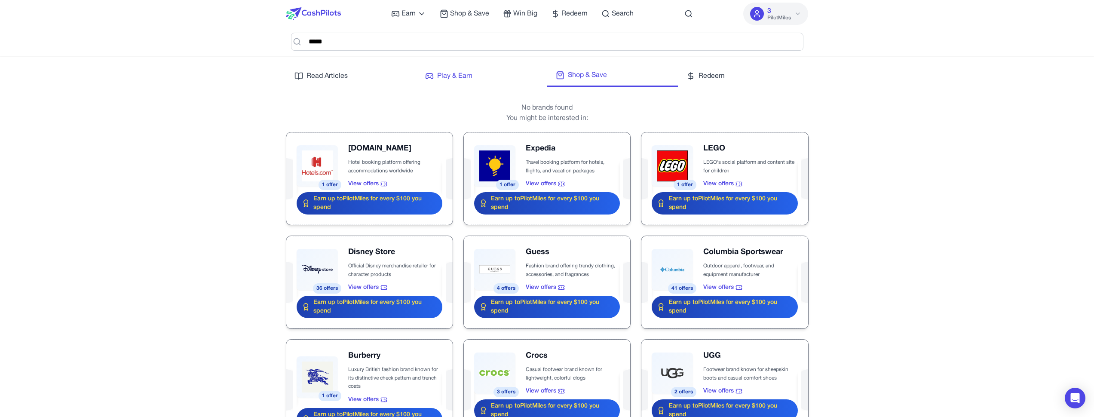
click at [510, 78] on link "Play & Earn" at bounding box center [481, 78] width 131 height 17
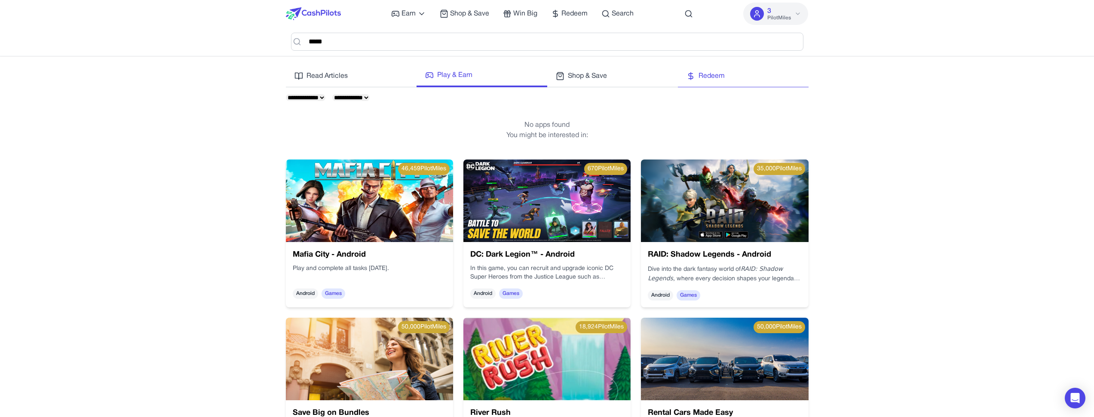
click at [740, 79] on link "Redeem" at bounding box center [743, 78] width 131 height 17
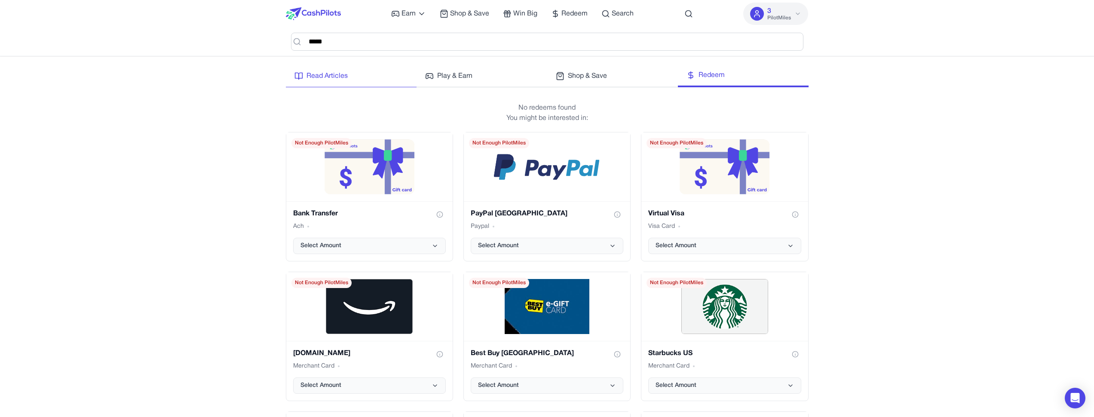
click at [346, 71] on span "Read Articles" at bounding box center [326, 76] width 41 height 10
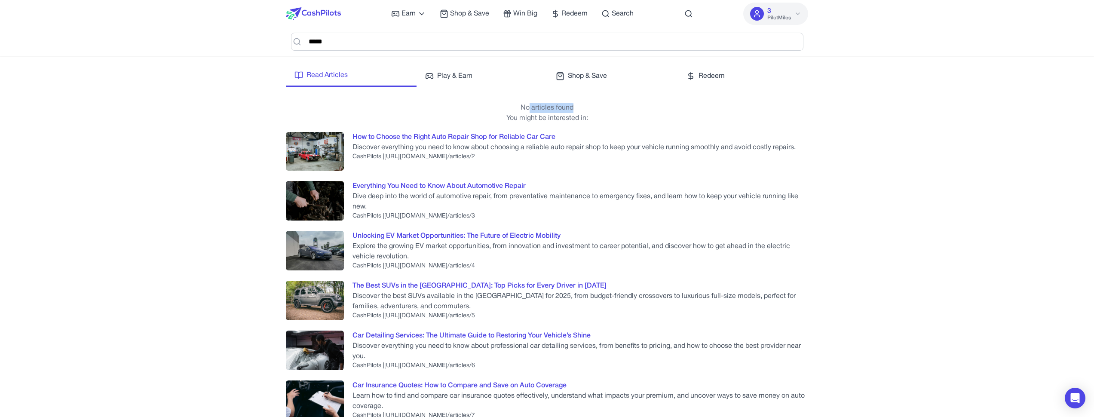
drag, startPoint x: 581, startPoint y: 107, endPoint x: 530, endPoint y: 107, distance: 50.7
click at [530, 107] on p "No articles found" at bounding box center [547, 108] width 523 height 10
click at [522, 109] on p "No articles found" at bounding box center [547, 108] width 523 height 10
drag, startPoint x: 522, startPoint y: 109, endPoint x: 574, endPoint y: 112, distance: 52.1
click at [574, 112] on p "No articles found" at bounding box center [547, 108] width 523 height 10
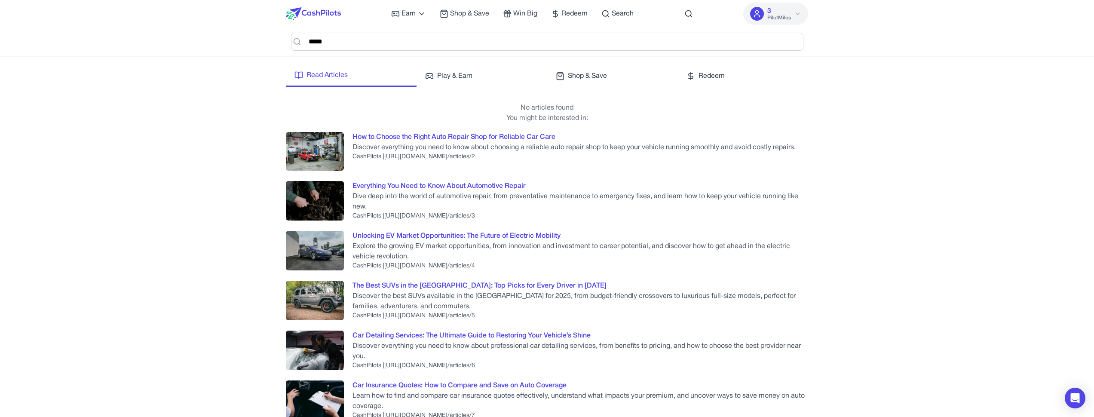
click at [574, 112] on p "No articles found" at bounding box center [547, 108] width 523 height 10
click at [610, 81] on link "Shop & Save" at bounding box center [612, 78] width 131 height 17
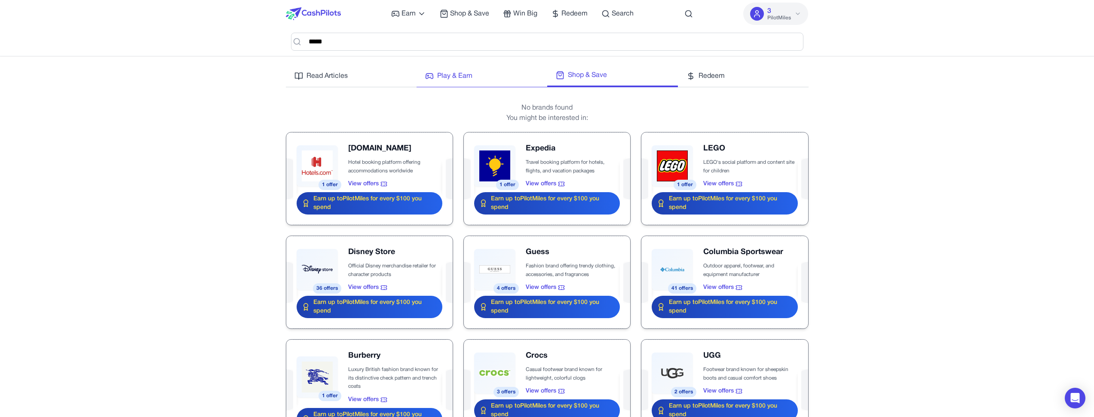
click at [517, 78] on link "Play & Earn" at bounding box center [481, 78] width 131 height 17
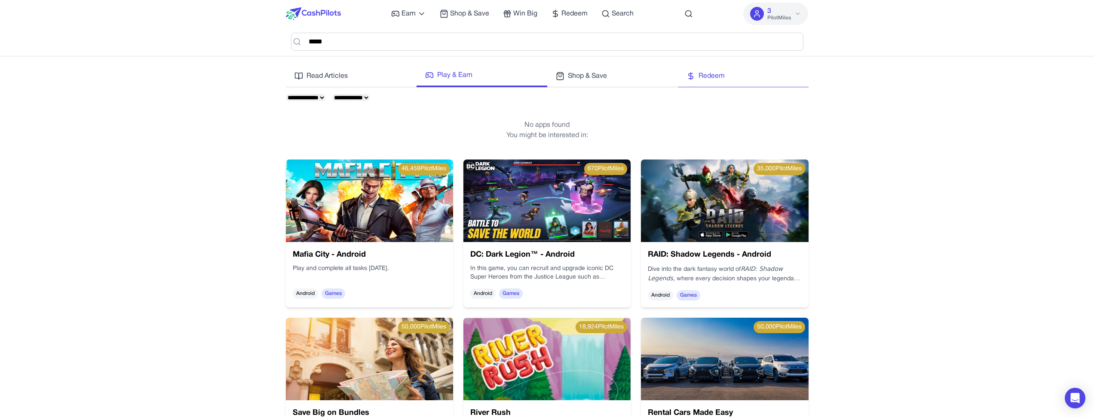
click at [726, 85] on link "Redeem" at bounding box center [743, 78] width 131 height 17
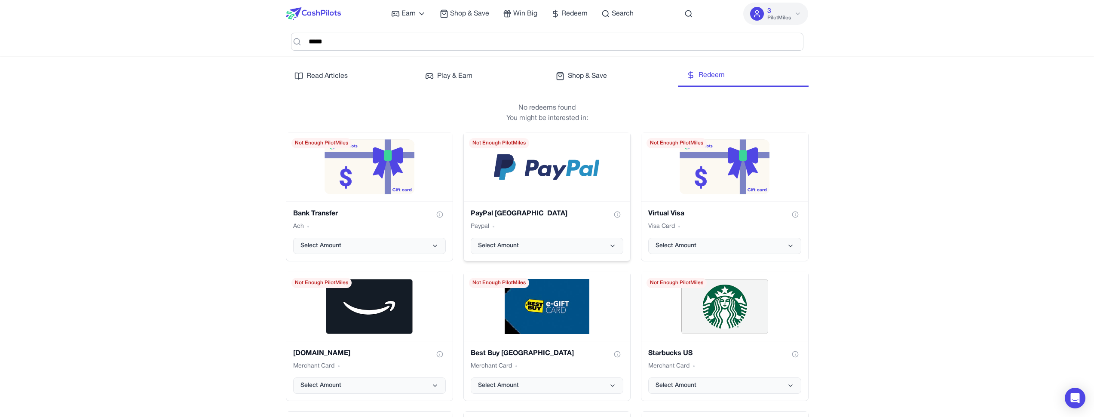
click at [526, 193] on div "PayPal USA gift card" at bounding box center [547, 166] width 166 height 69
click at [605, 119] on p "You might be interested in:" at bounding box center [547, 118] width 523 height 10
click at [442, 72] on span "Play & Earn" at bounding box center [454, 76] width 35 height 10
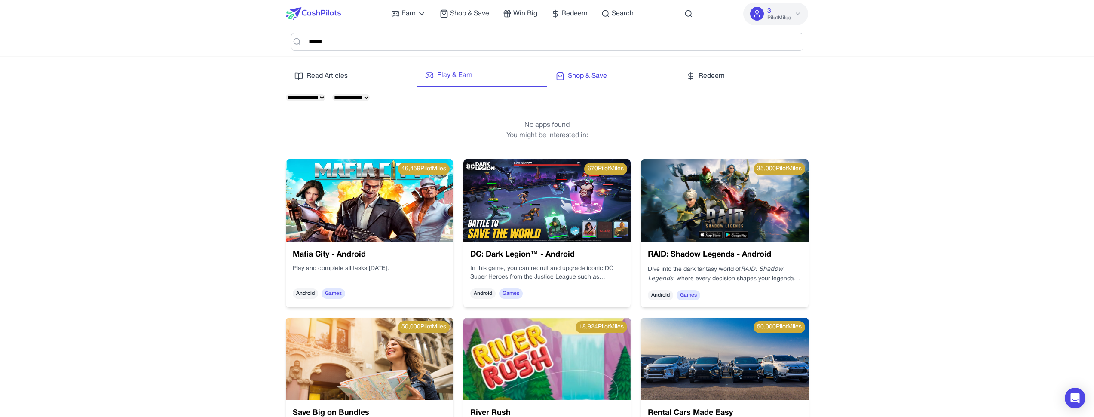
click at [642, 76] on link "Shop & Save" at bounding box center [612, 78] width 131 height 17
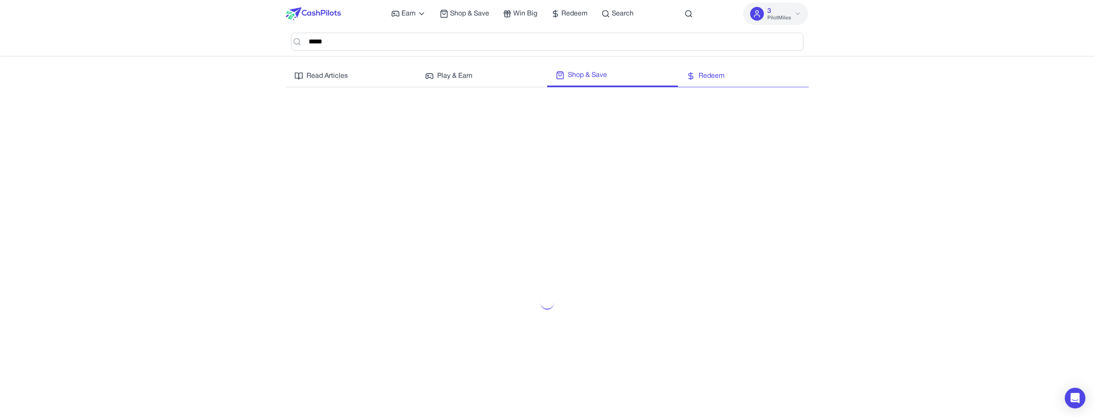
click at [707, 80] on span "Redeem" at bounding box center [711, 76] width 26 height 10
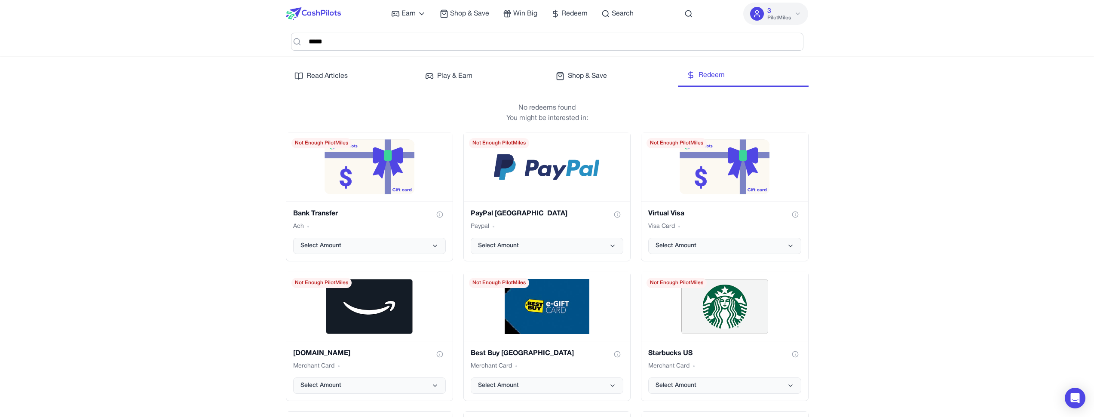
click at [533, 63] on div "Earn Play Games Enjoy fun games and earn Try New App Test new app for rewards T…" at bounding box center [547, 390] width 1094 height 781
click at [609, 72] on link "Shop & Save" at bounding box center [612, 78] width 131 height 17
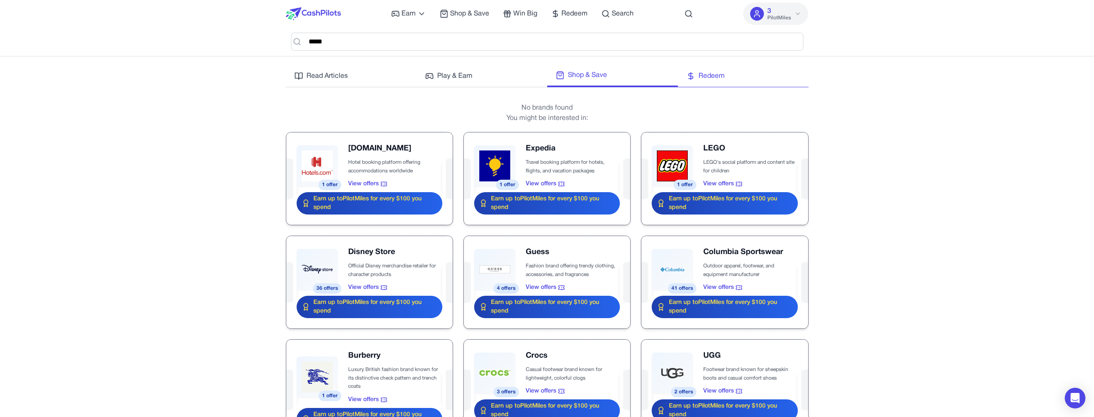
click at [700, 77] on span "Redeem" at bounding box center [711, 76] width 26 height 10
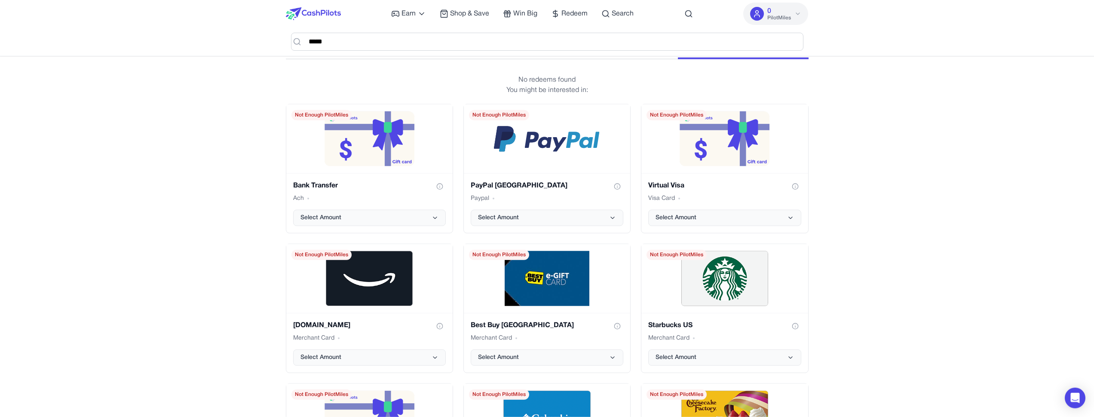
scroll to position [34, 0]
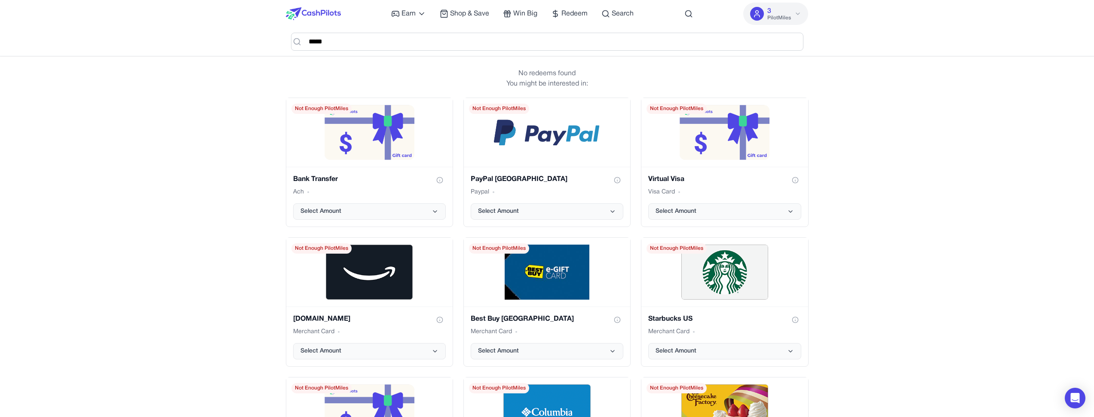
click at [208, 208] on div "Earn Play Games Enjoy fun games and earn Try New App Test new app for rewards T…" at bounding box center [547, 356] width 1094 height 781
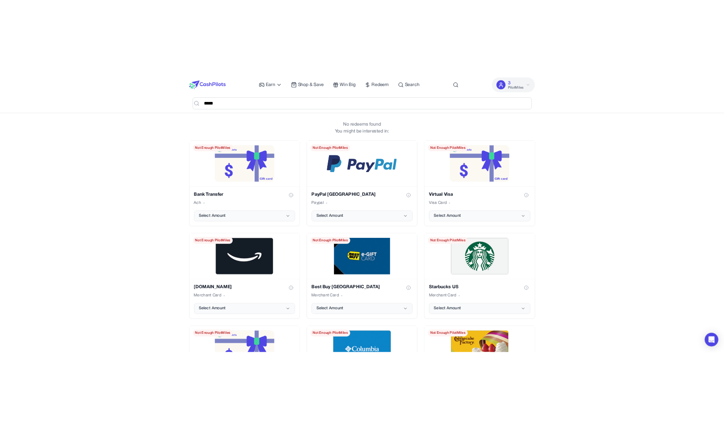
scroll to position [0, 0]
